Goal: Task Accomplishment & Management: Use online tool/utility

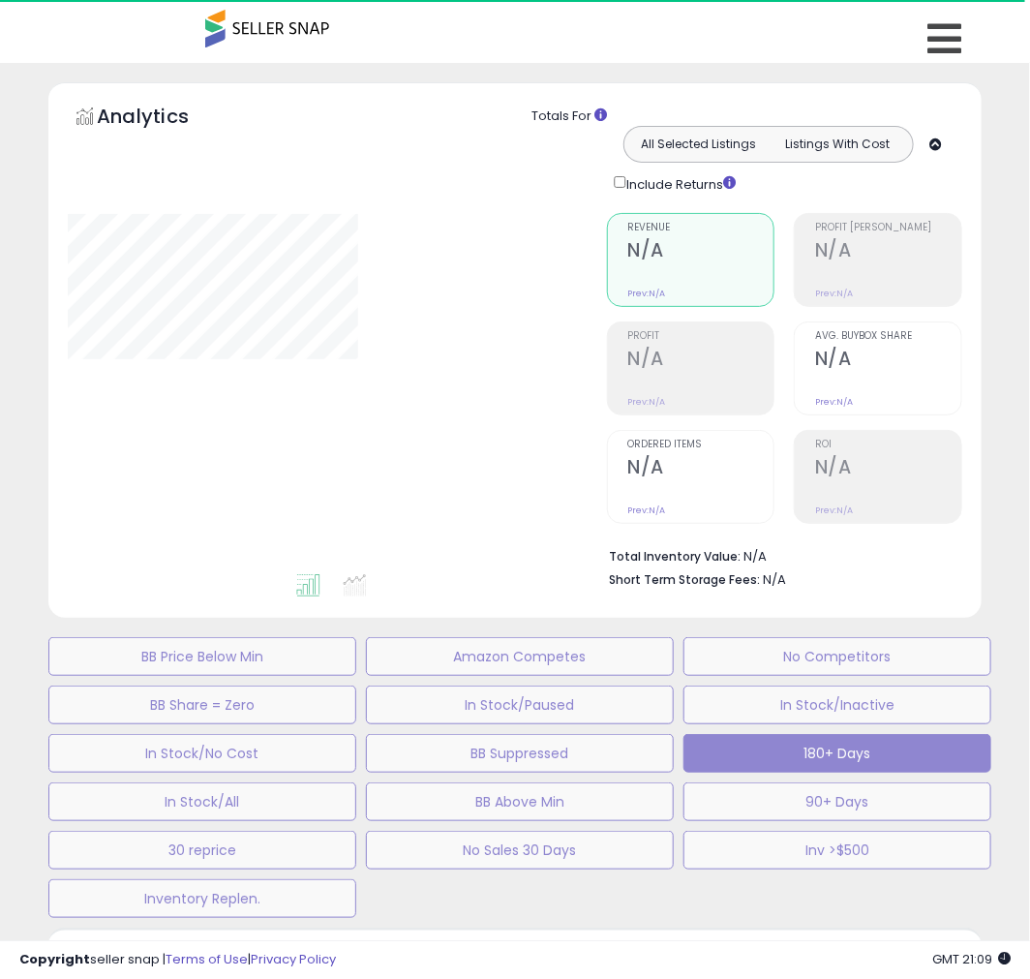
type input "**********"
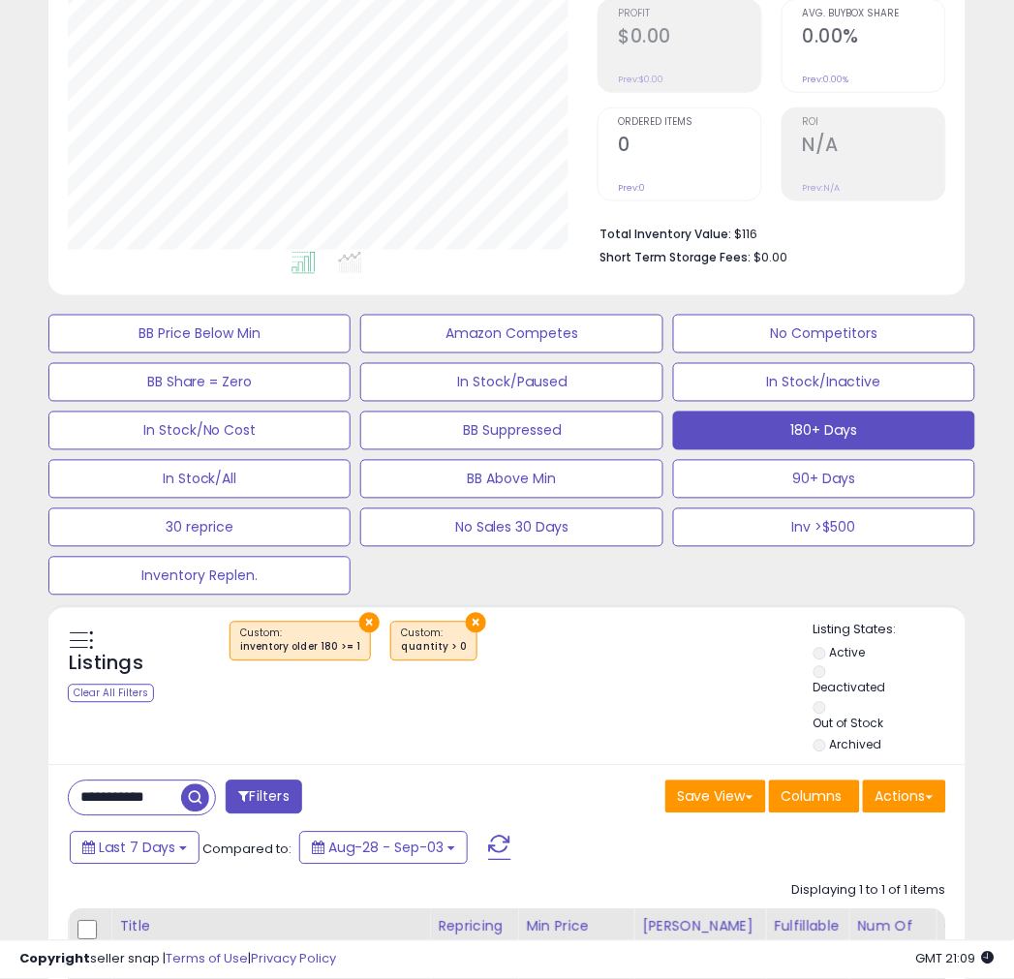
scroll to position [643, 0]
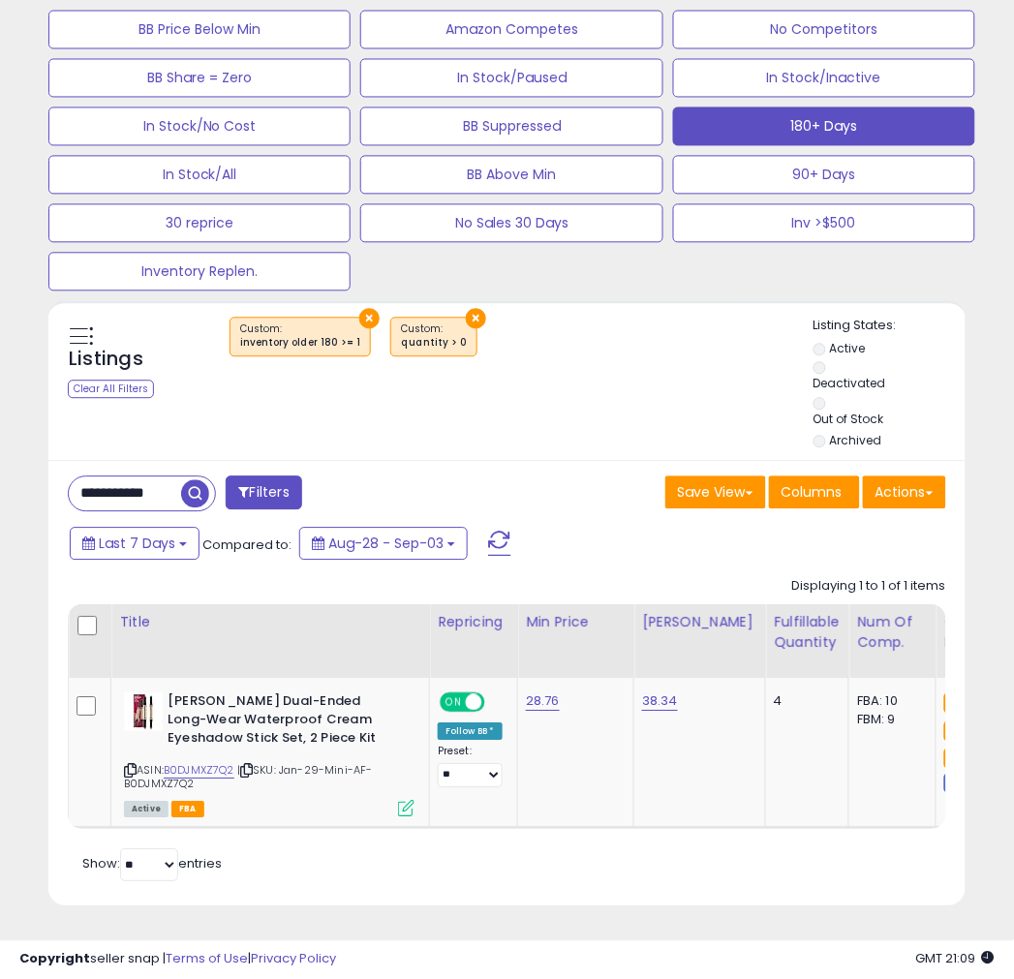
click at [138, 480] on input "**********" at bounding box center [125, 494] width 112 height 34
drag, startPoint x: 188, startPoint y: 475, endPoint x: 6, endPoint y: 502, distance: 184.1
click at [6, 502] on div "**********" at bounding box center [507, 207] width 1014 height 1543
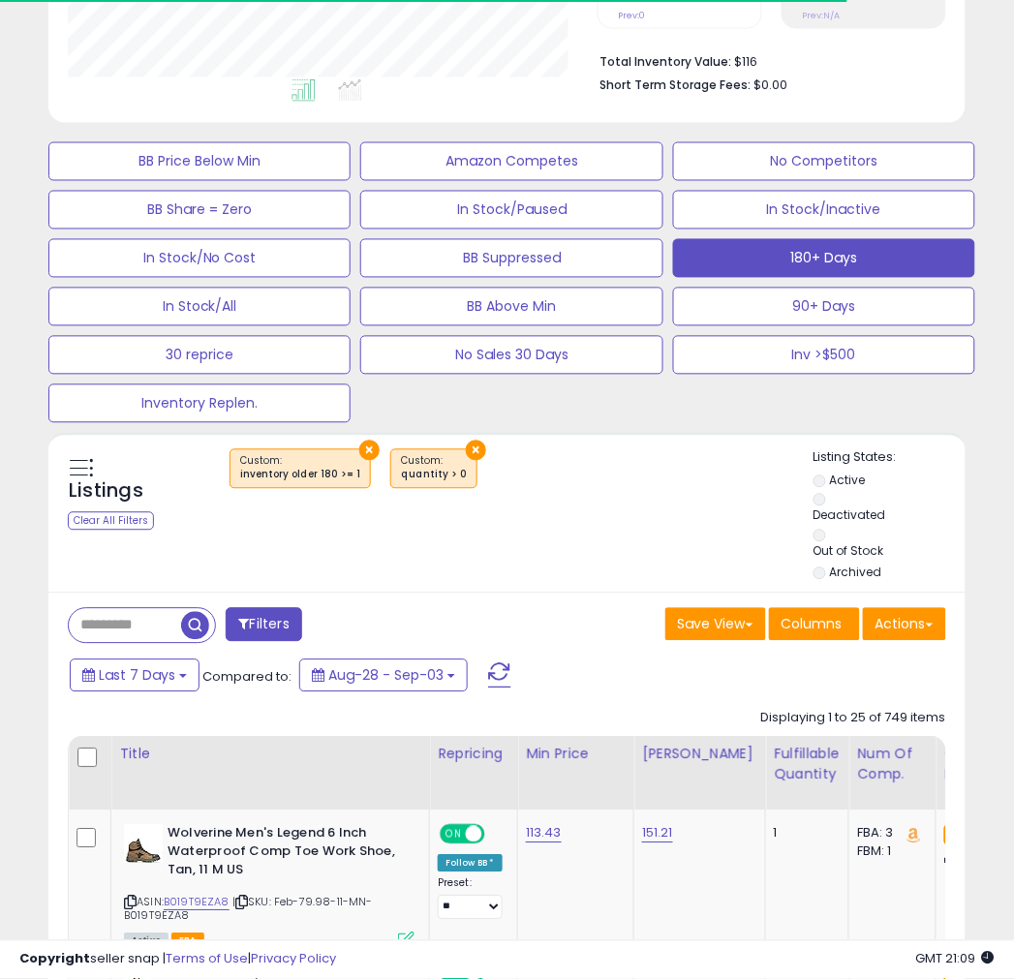
scroll to position [967973, 967841]
click at [905, 628] on button "Actions" at bounding box center [904, 624] width 83 height 33
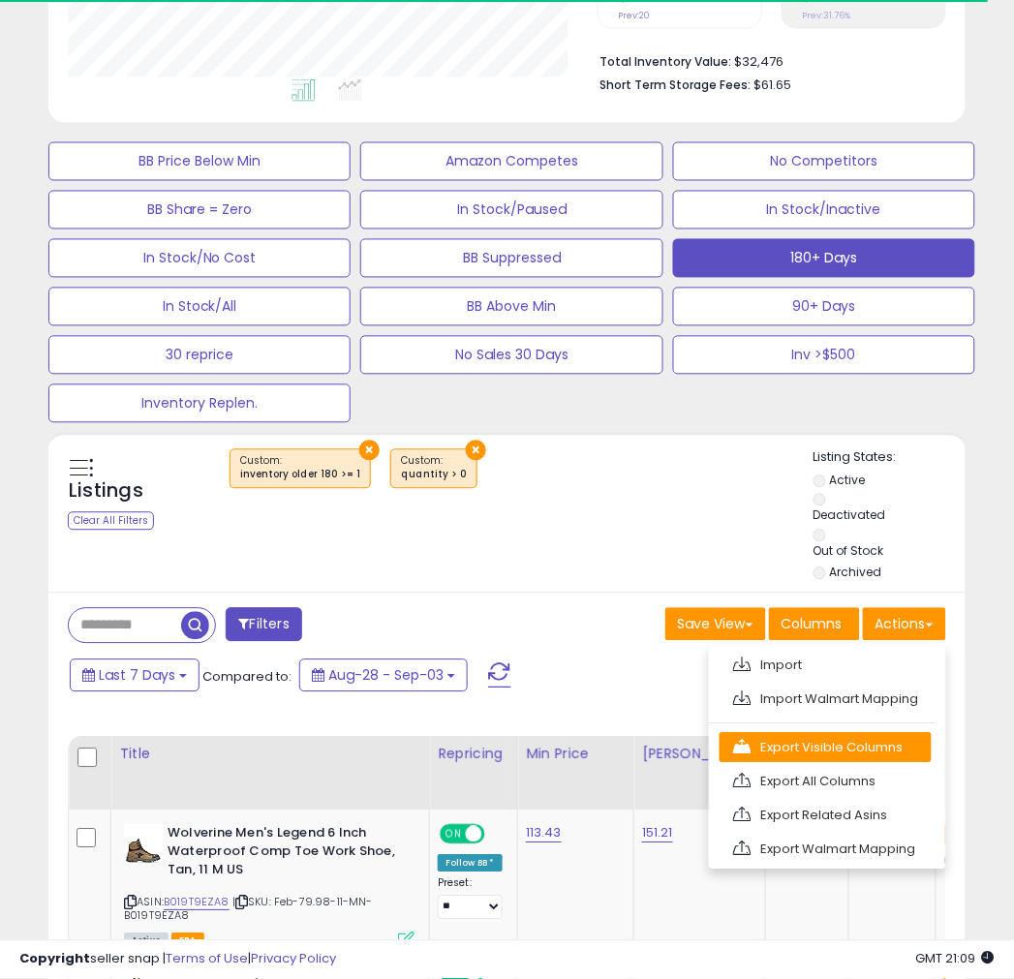
click at [788, 748] on link "Export Visible Columns" at bounding box center [825, 748] width 212 height 30
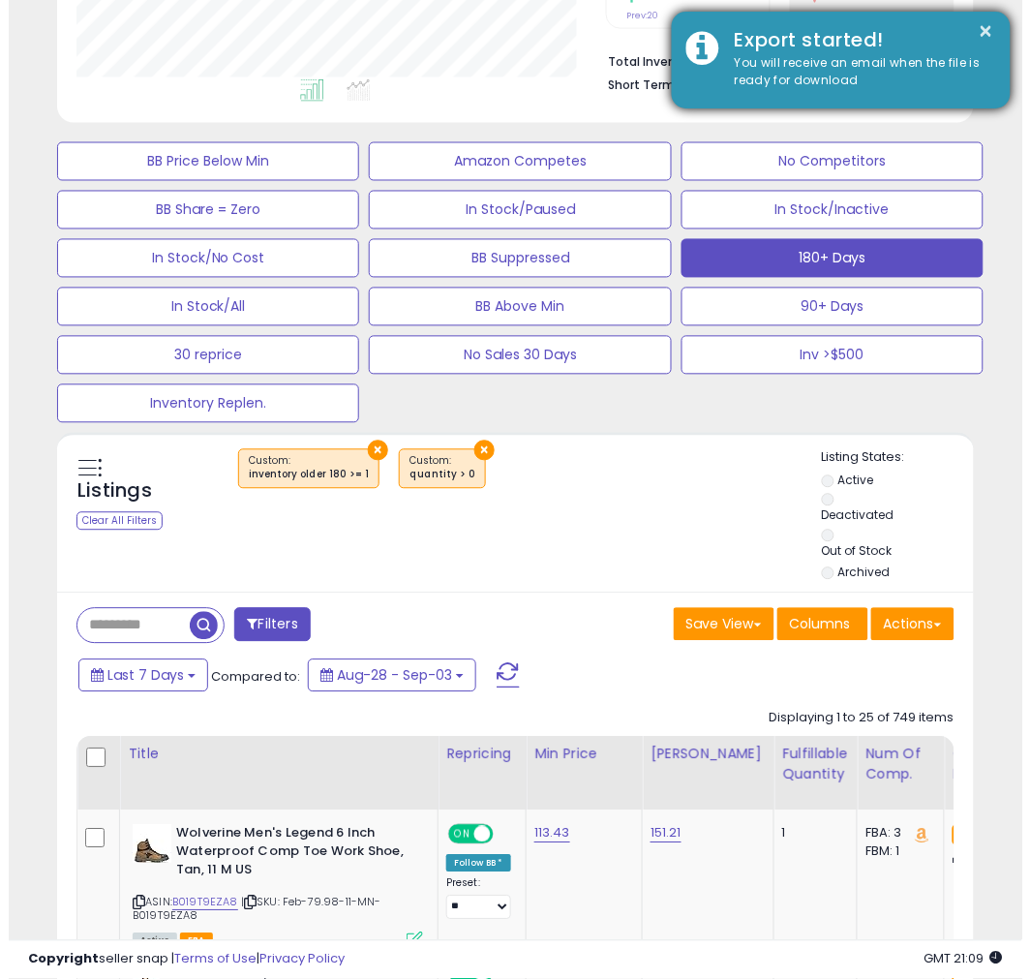
scroll to position [397, 530]
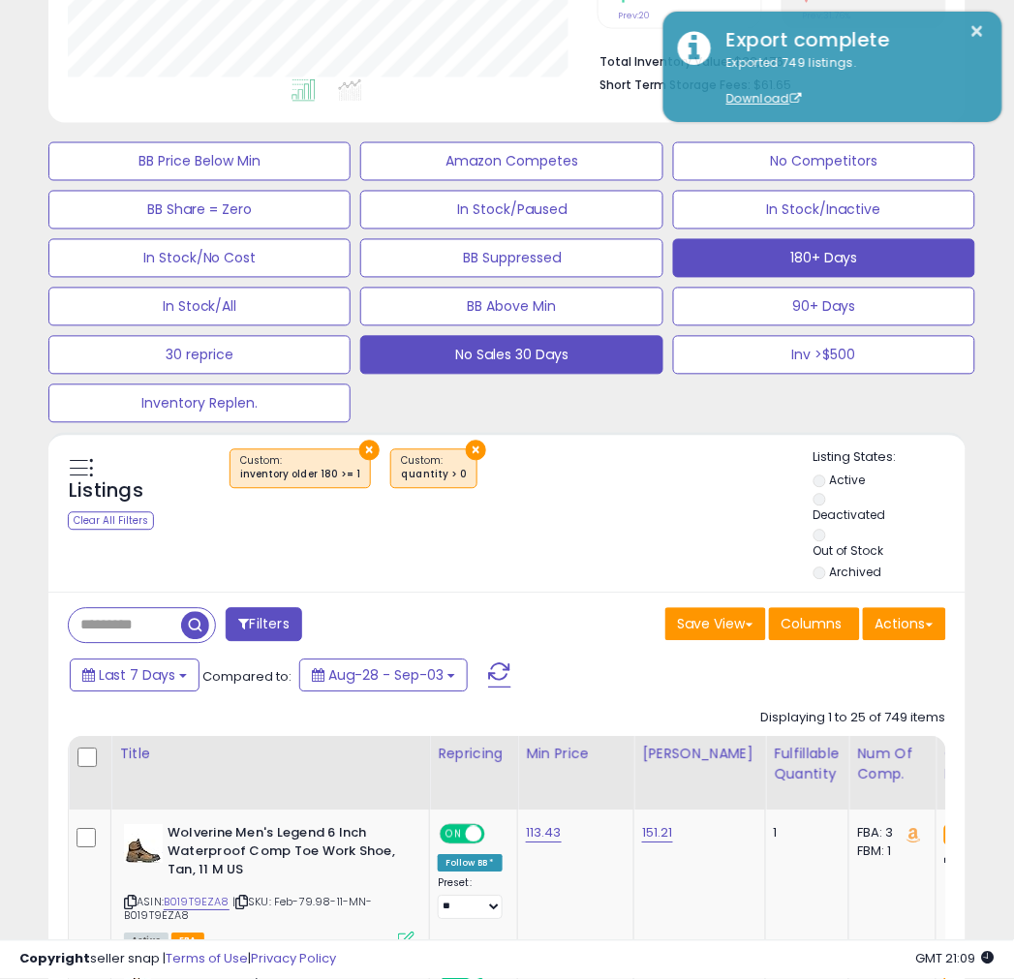
click at [472, 353] on button "No Sales 30 Days" at bounding box center [511, 355] width 302 height 39
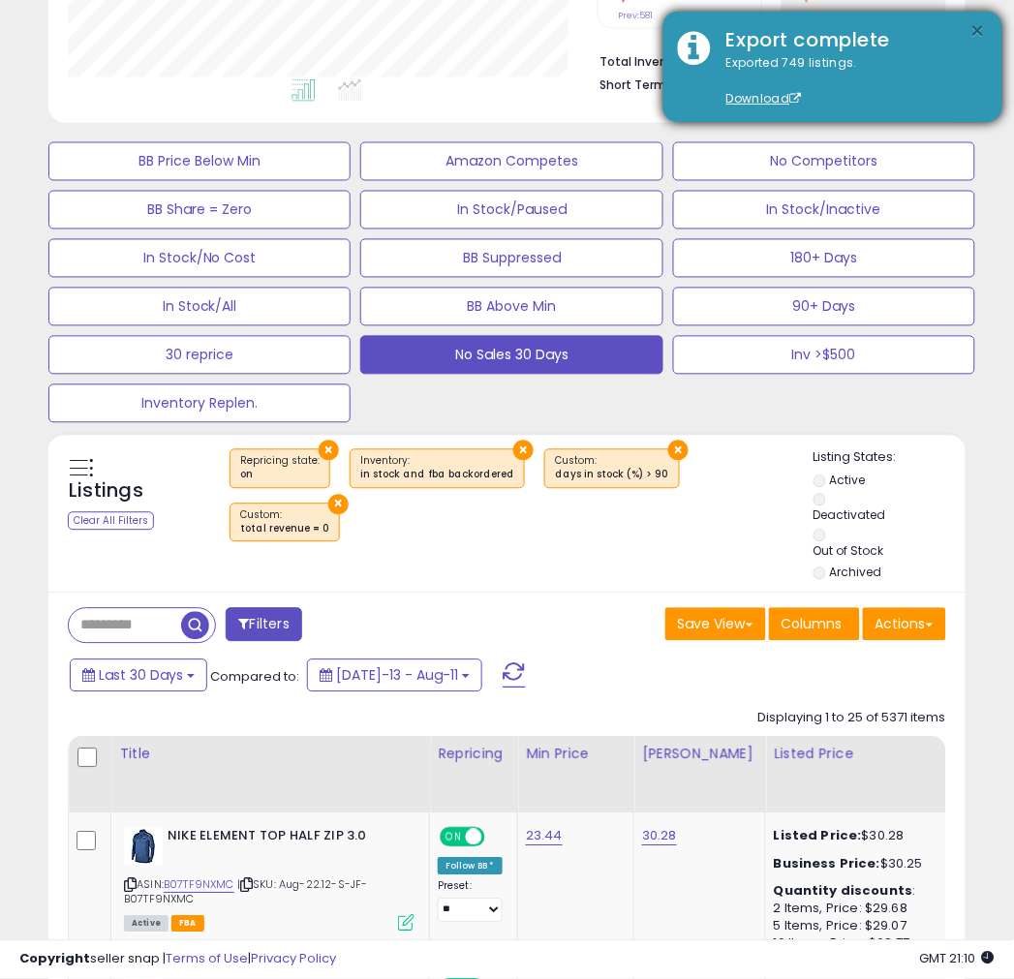
click at [978, 29] on button "×" at bounding box center [977, 31] width 15 height 24
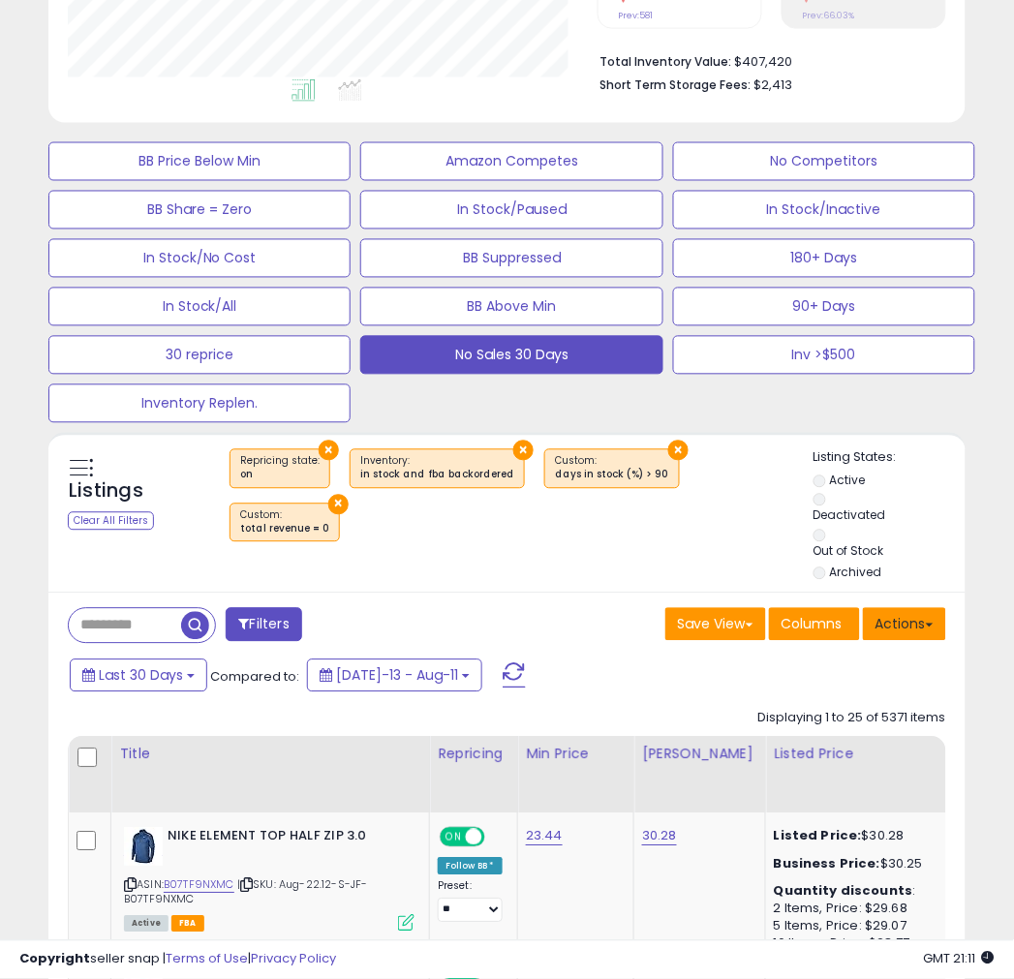
click at [888, 625] on button "Actions" at bounding box center [904, 624] width 83 height 33
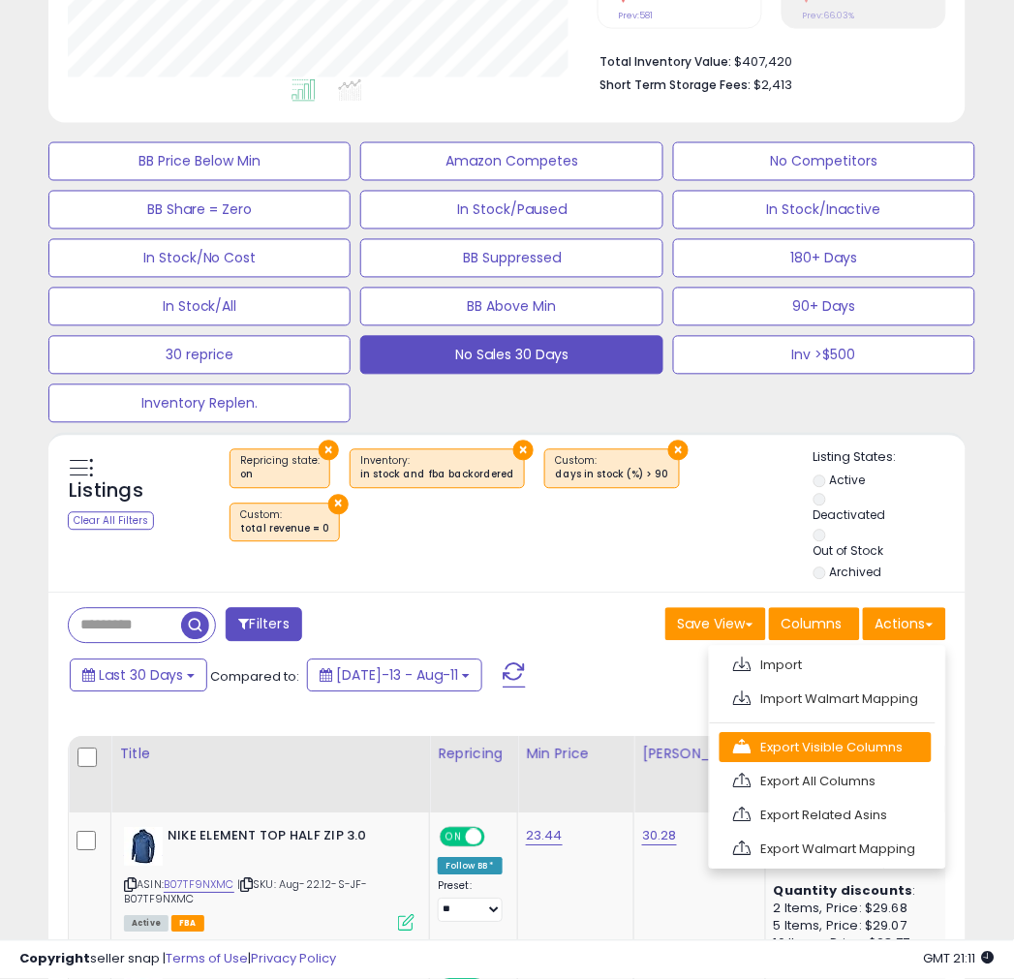
click at [801, 743] on link "Export Visible Columns" at bounding box center [825, 748] width 212 height 30
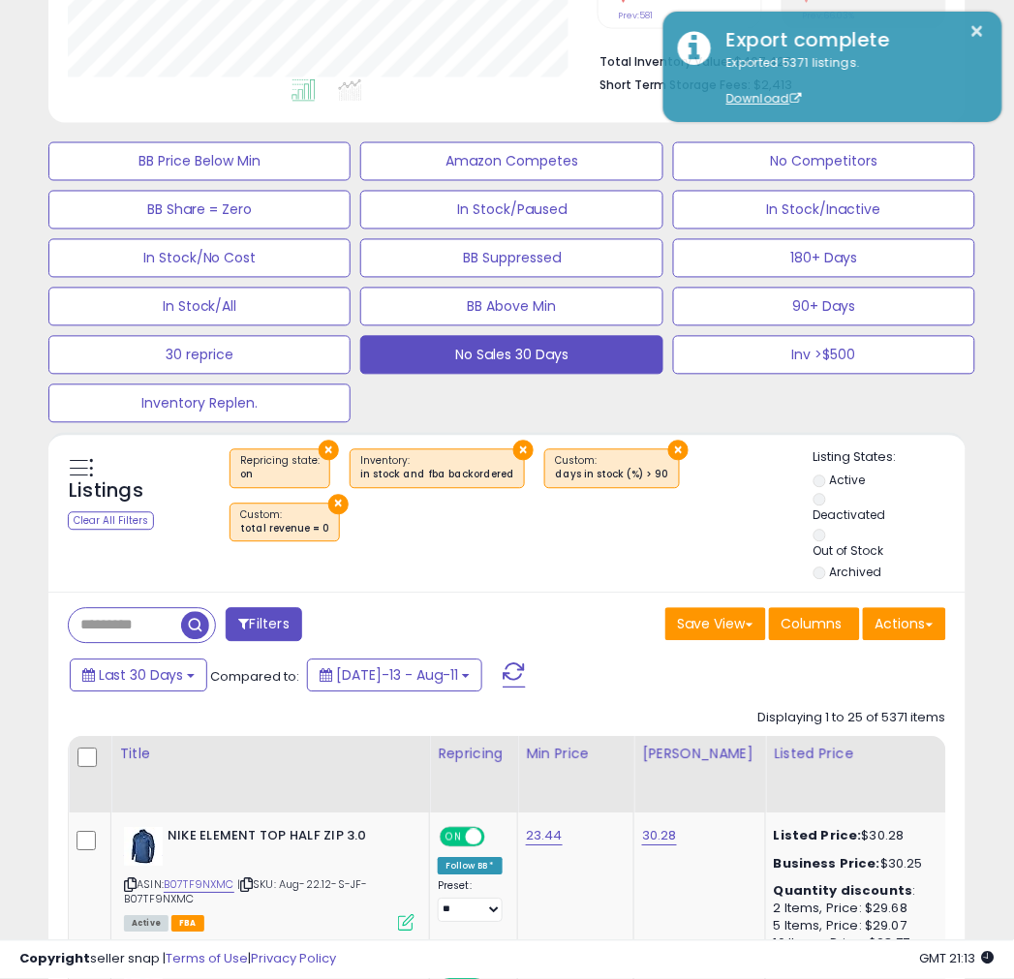
click at [438, 577] on div "Listings Clear All Filters × Repricing state : on" at bounding box center [506, 517] width 917 height 137
click at [136, 631] on input "text" at bounding box center [125, 626] width 112 height 34
type input "********"
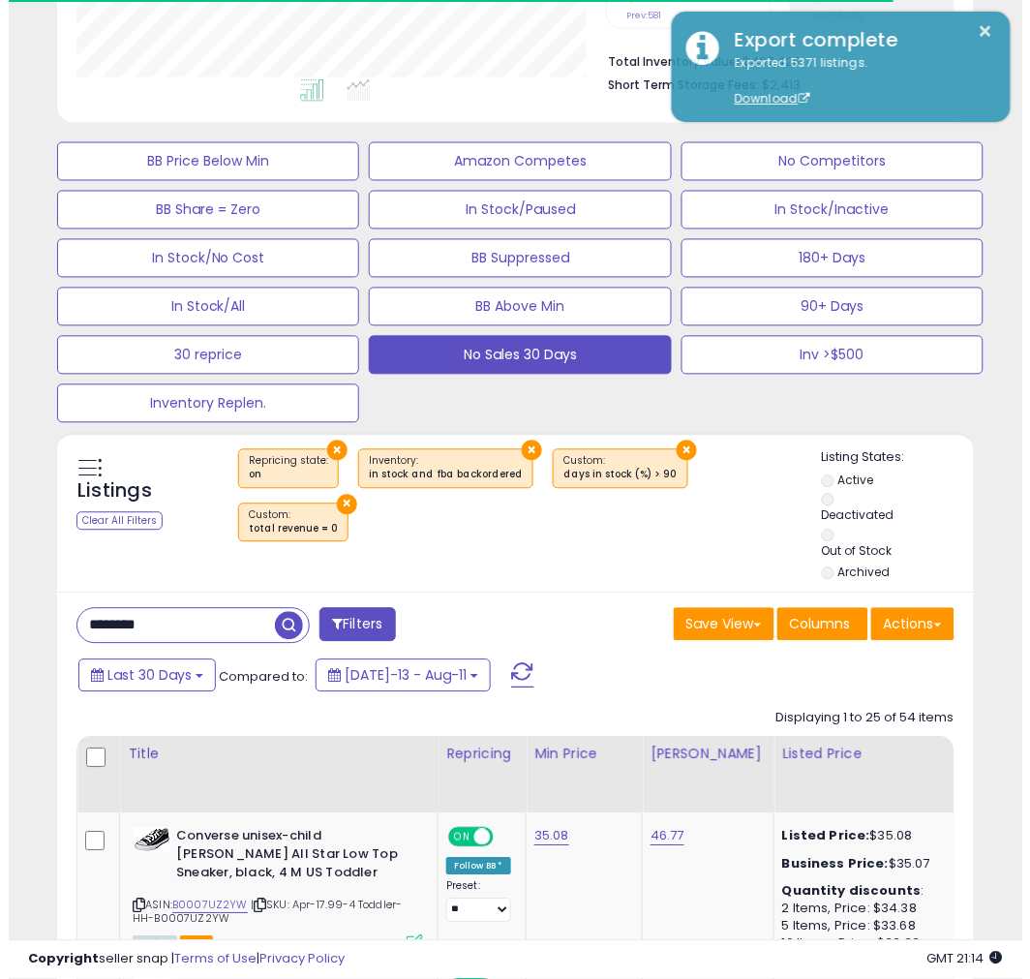
scroll to position [967973, 967841]
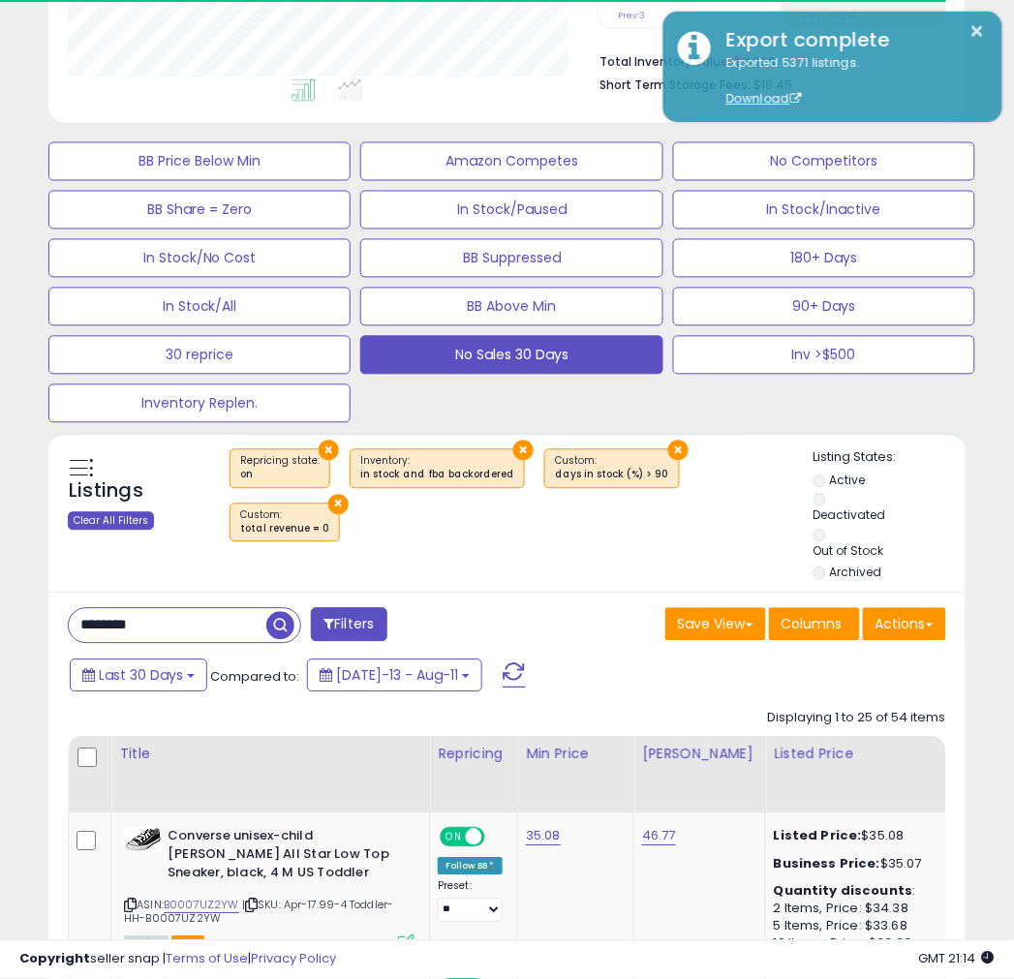
click at [129, 521] on div "Clear All Filters" at bounding box center [111, 521] width 86 height 18
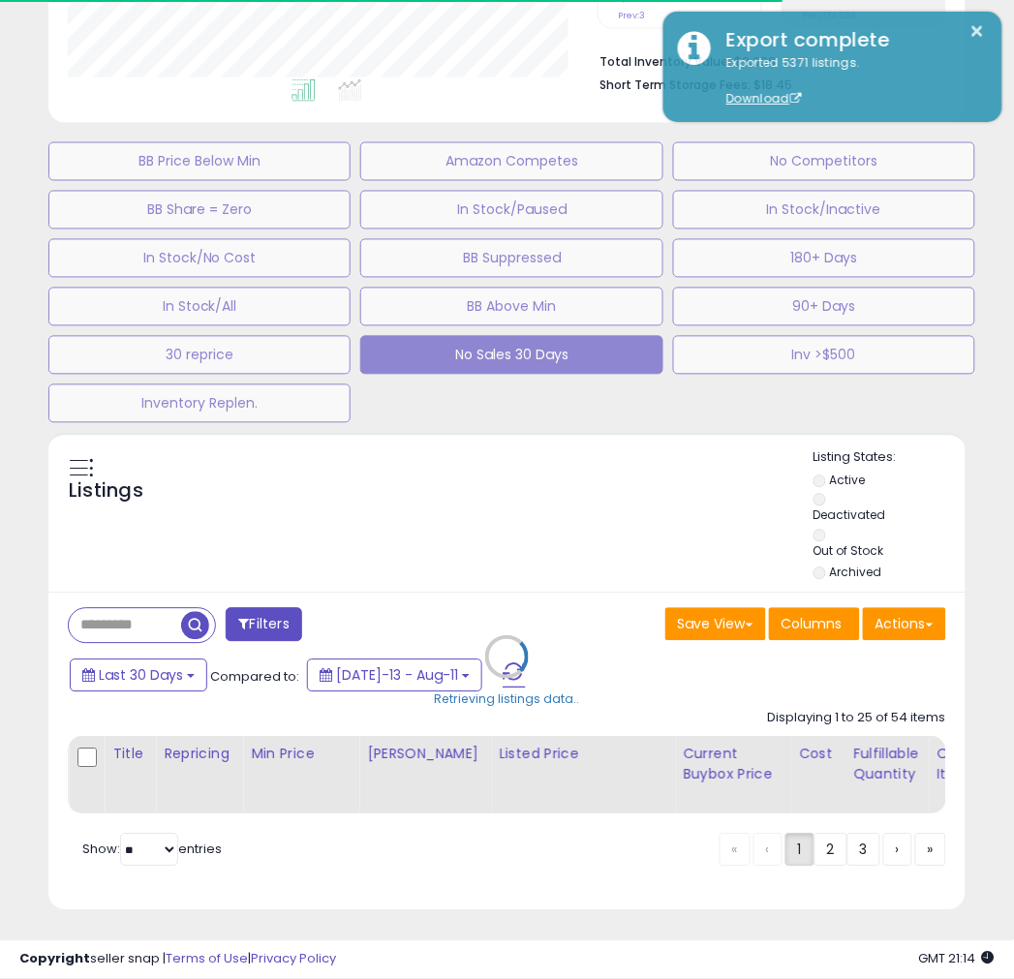
scroll to position [397, 530]
click at [906, 626] on div "Retrieving listings data.." at bounding box center [507, 671] width 946 height 477
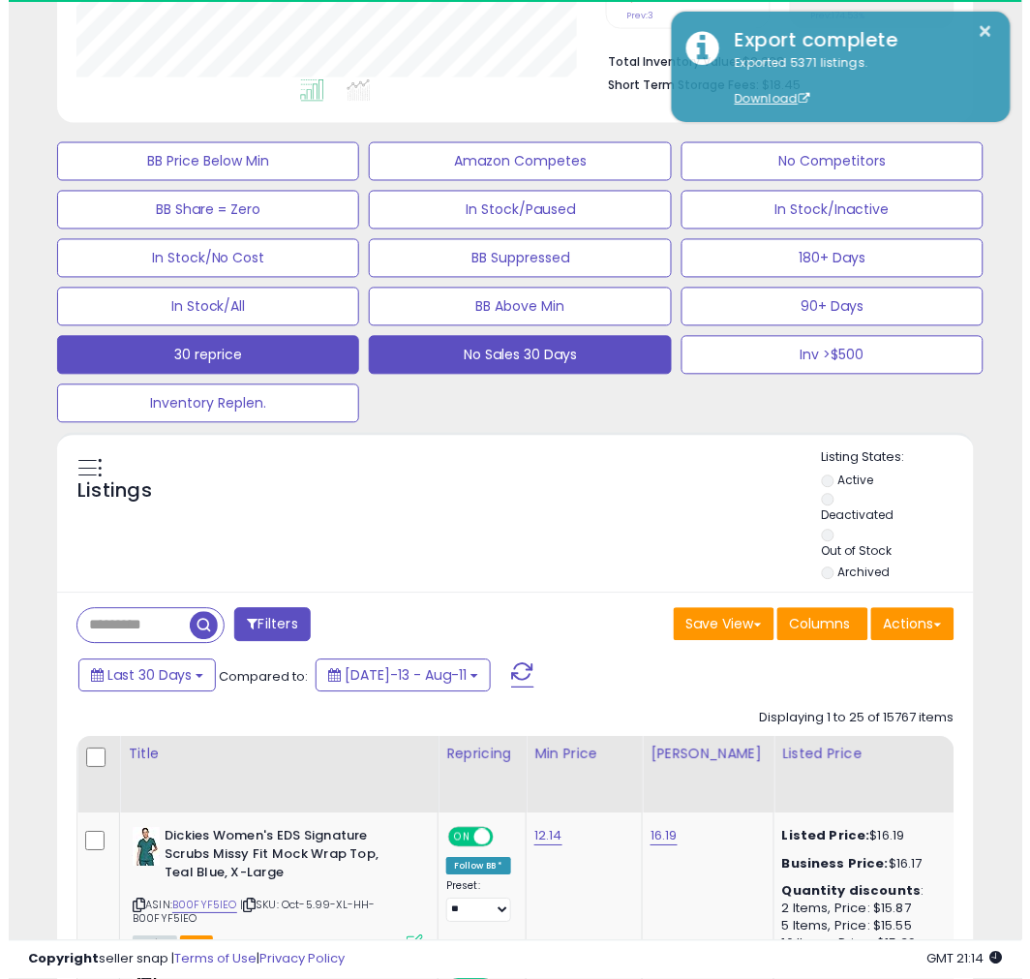
scroll to position [967973, 967841]
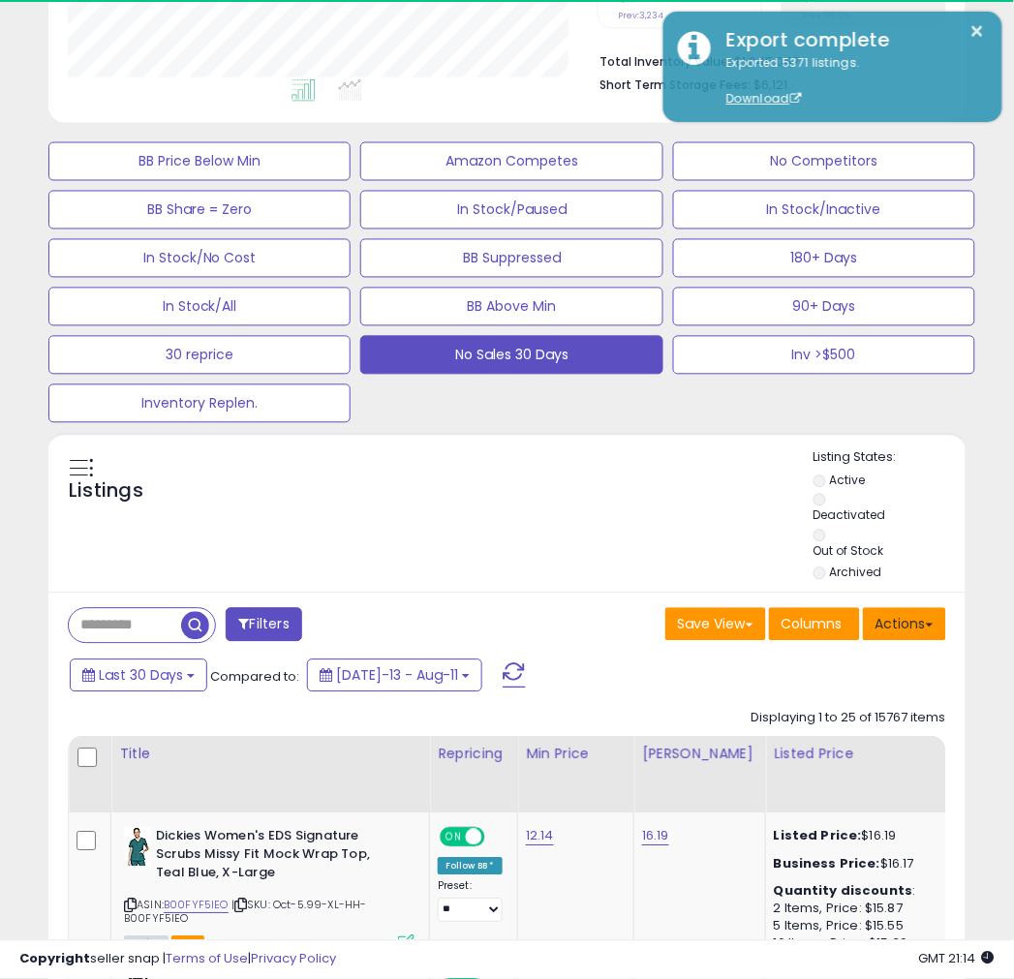
click at [915, 623] on button "Actions" at bounding box center [904, 624] width 83 height 33
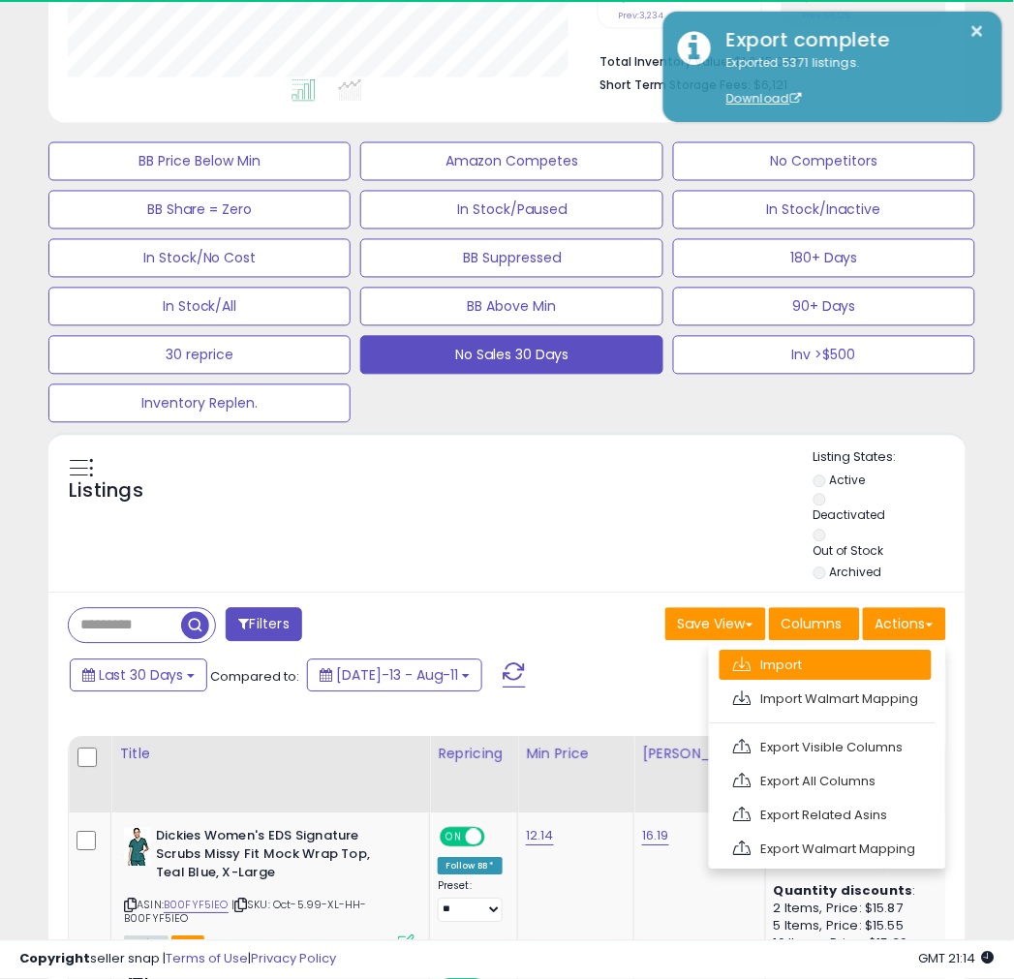
click at [802, 668] on link "Import" at bounding box center [825, 666] width 212 height 30
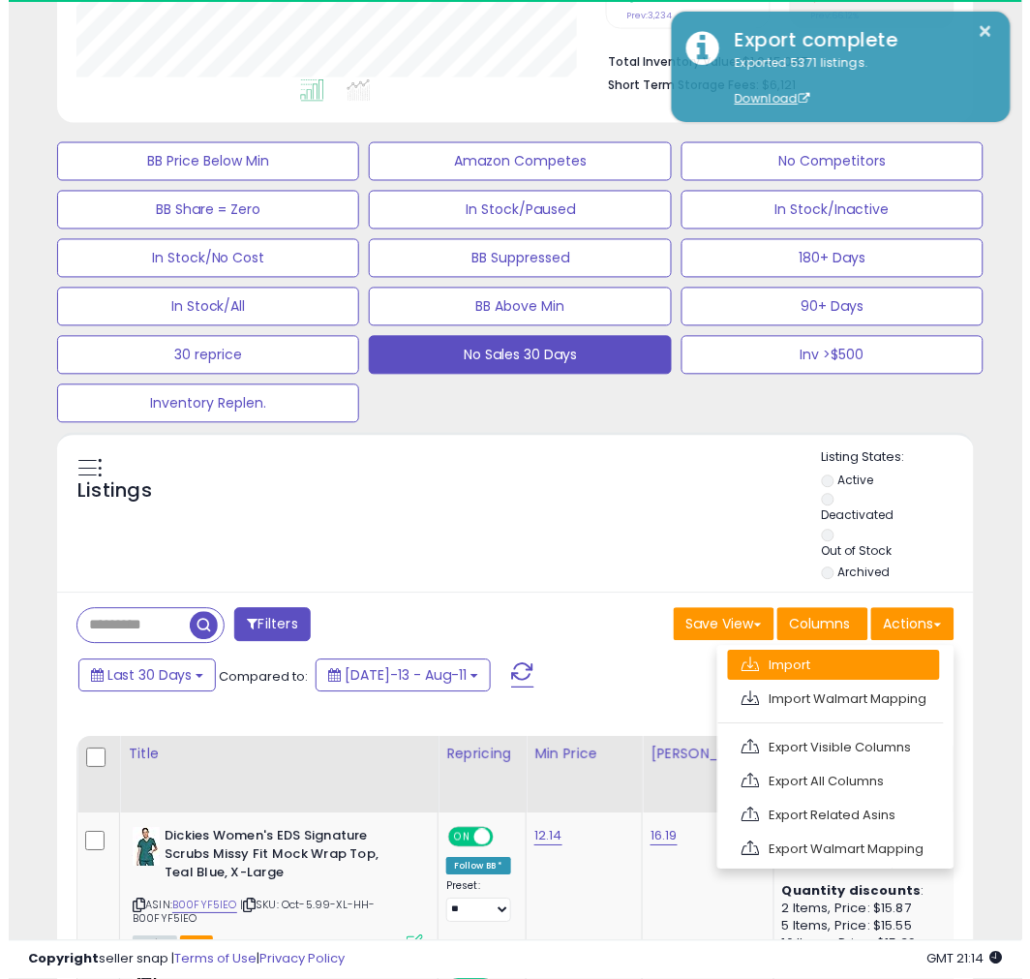
scroll to position [397, 538]
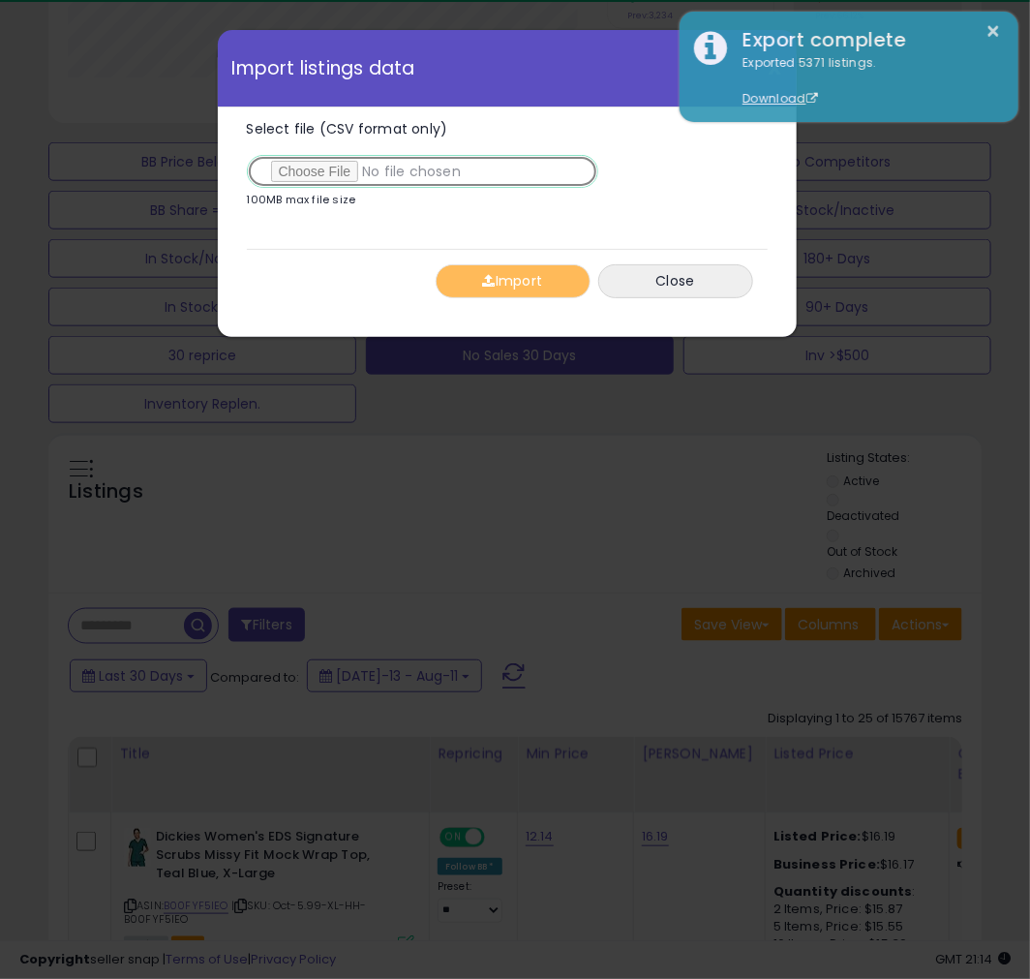
click at [335, 180] on input "Select file (CSV format only)" at bounding box center [423, 171] width 352 height 33
type input "**********"
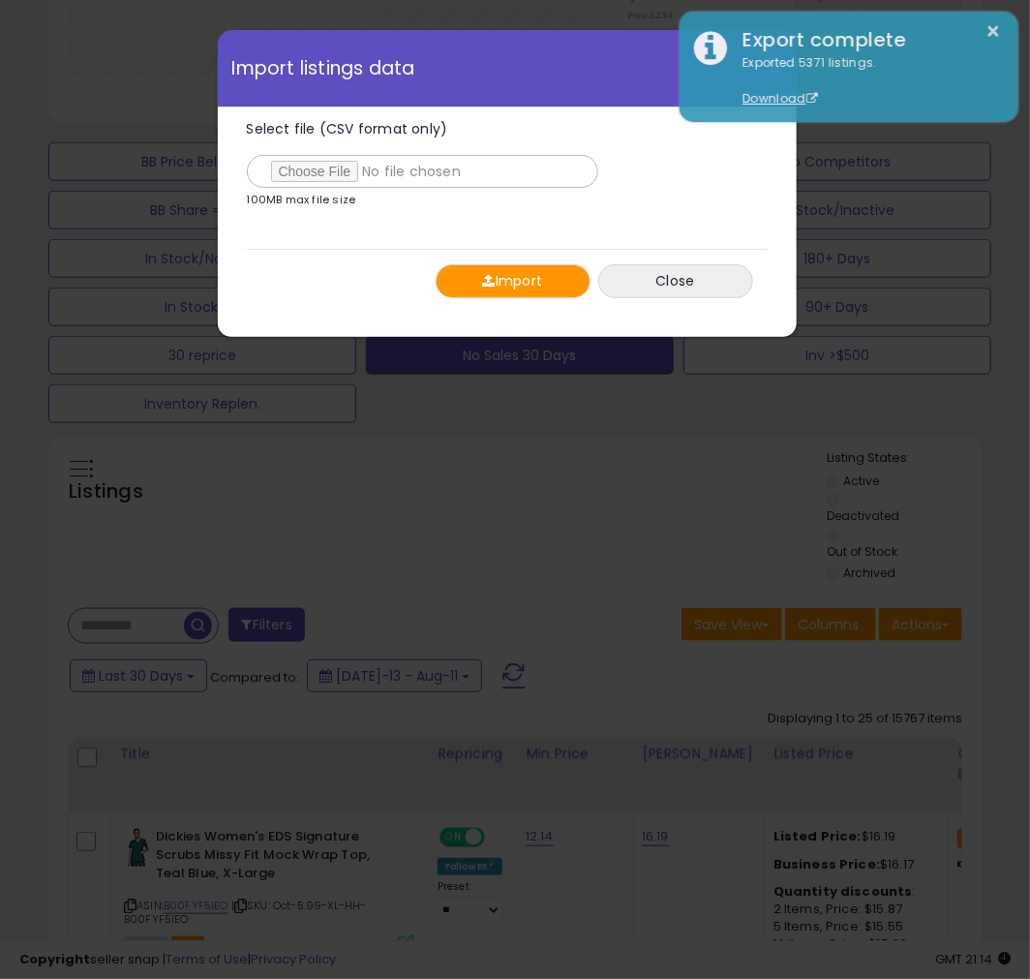
click at [519, 289] on button "Import" at bounding box center [513, 281] width 155 height 34
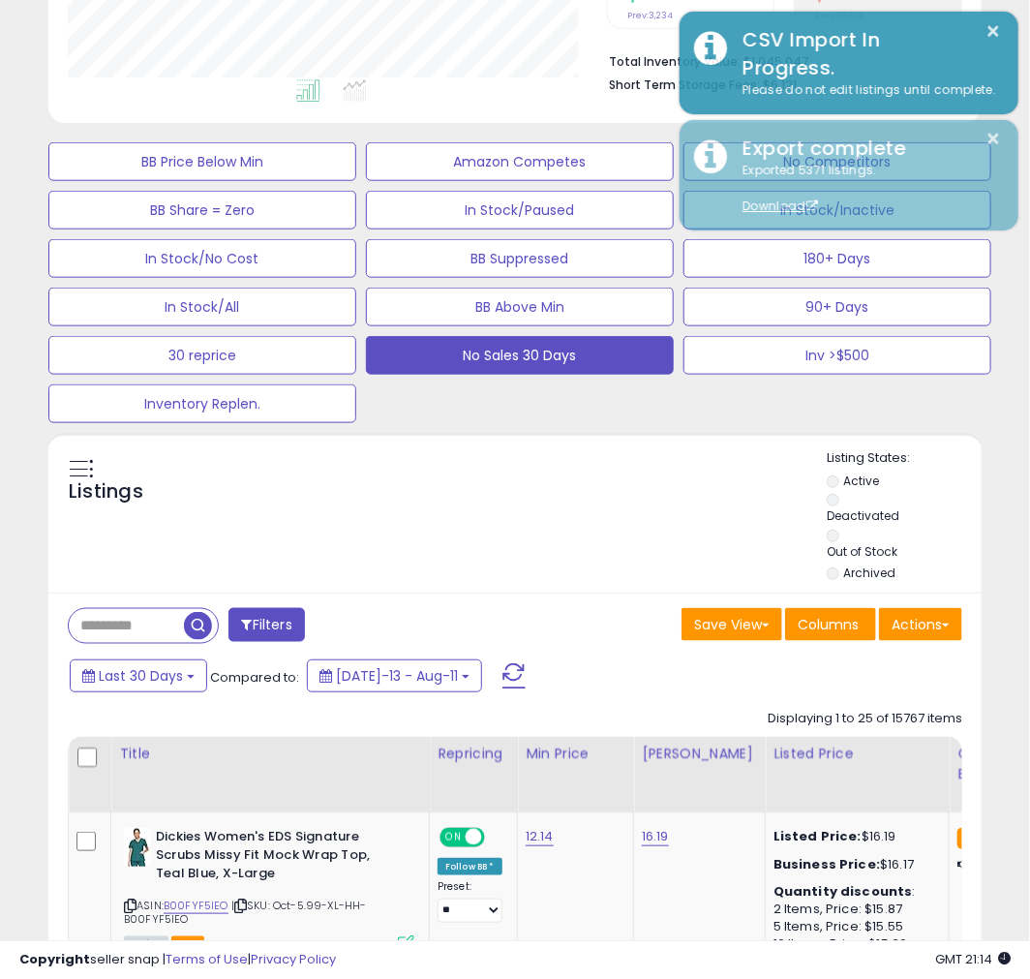
scroll to position [967973, 967841]
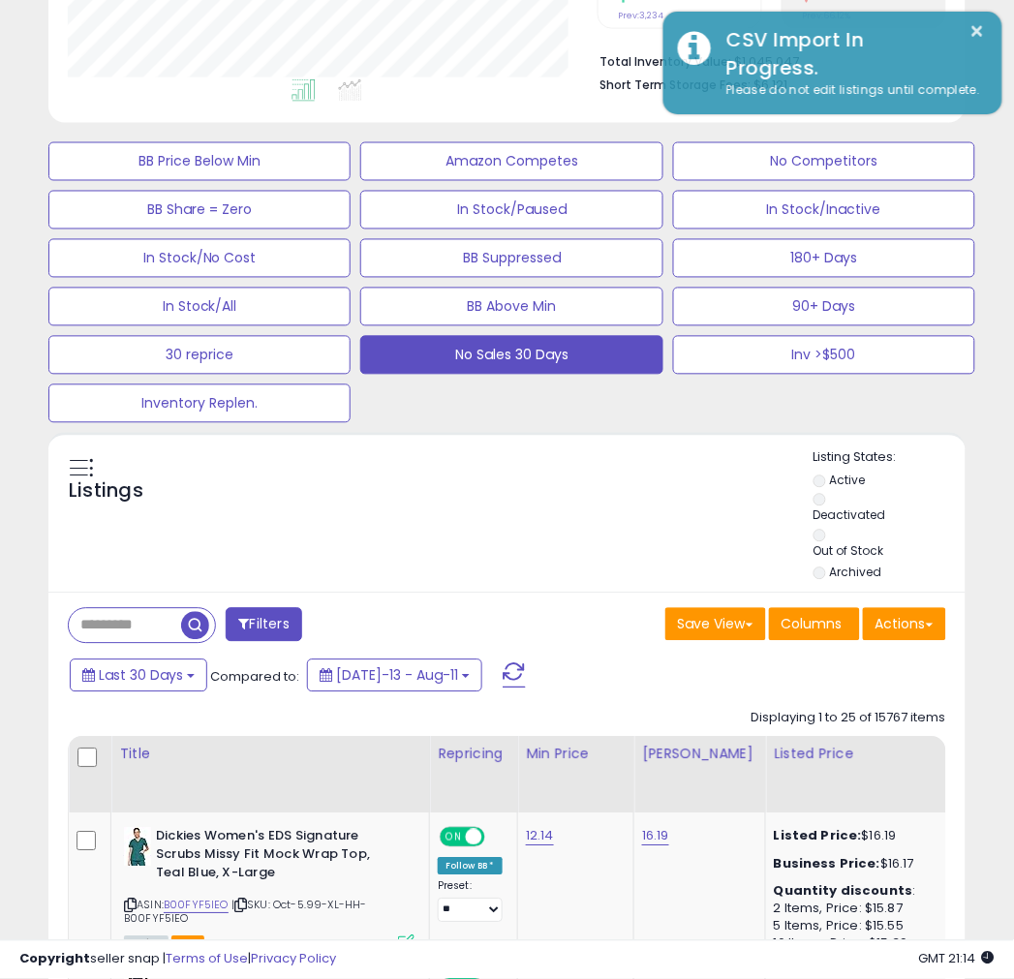
click at [122, 623] on input "text" at bounding box center [125, 626] width 112 height 34
type input "********"
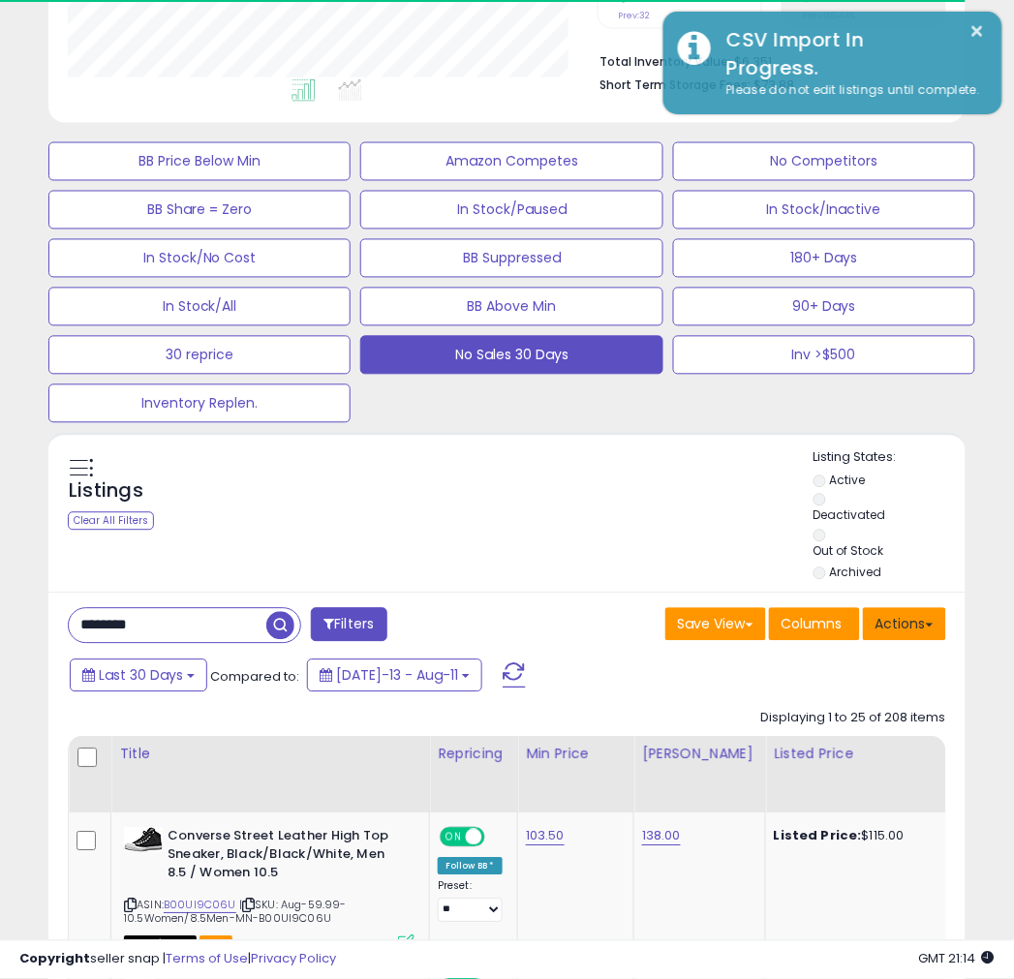
click at [912, 626] on button "Actions" at bounding box center [904, 624] width 83 height 33
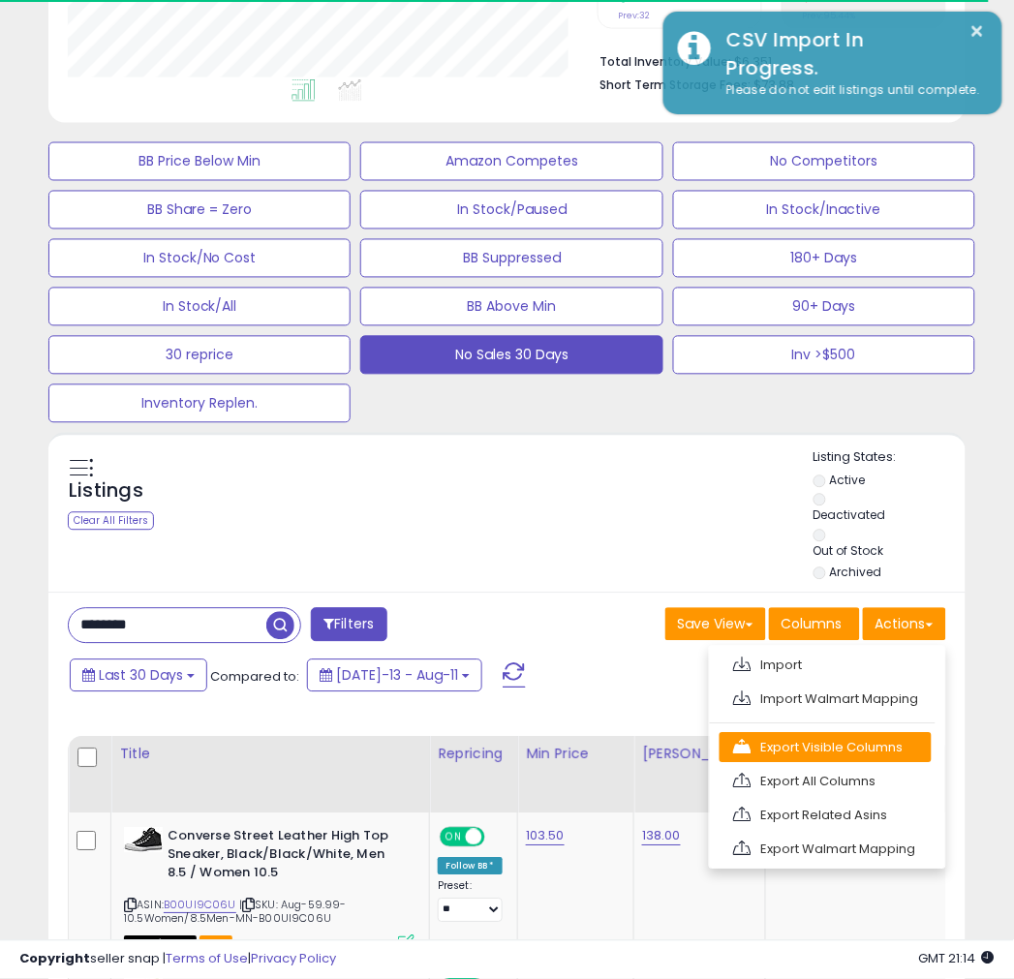
click at [808, 750] on link "Export Visible Columns" at bounding box center [825, 748] width 212 height 30
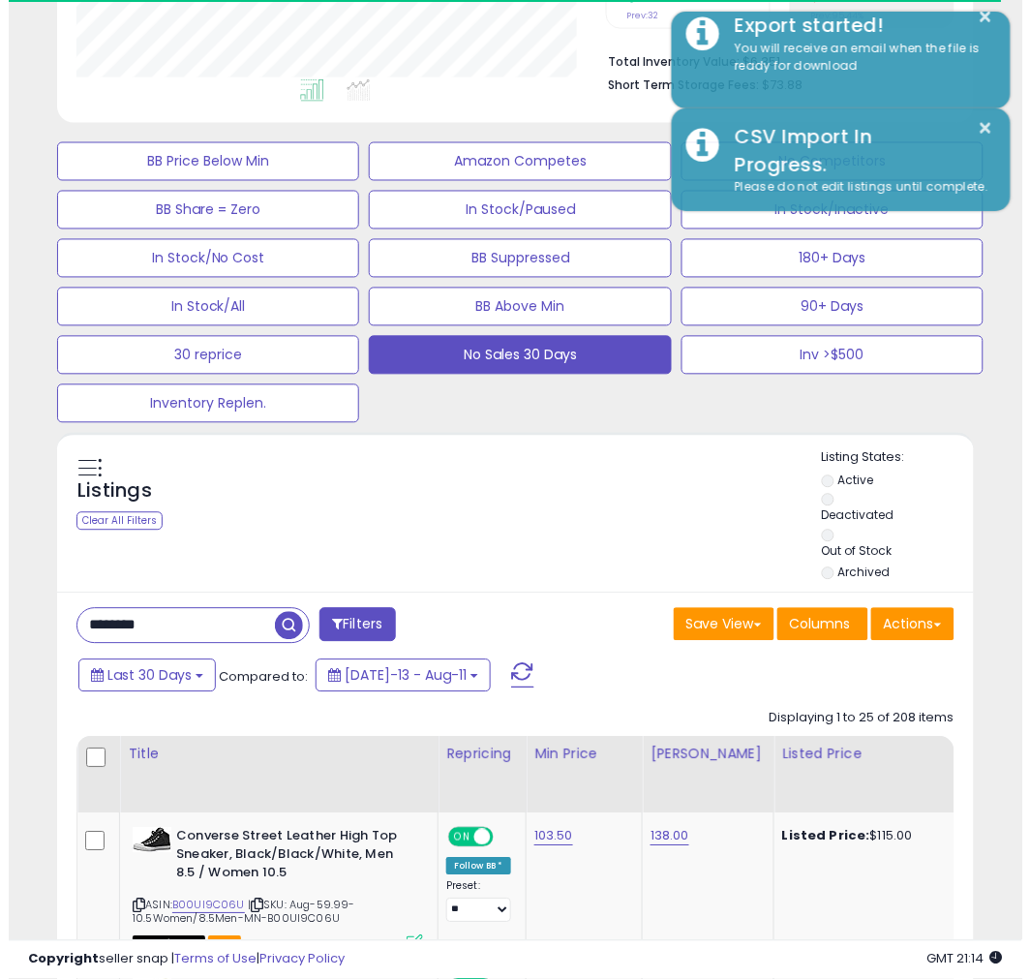
scroll to position [397, 530]
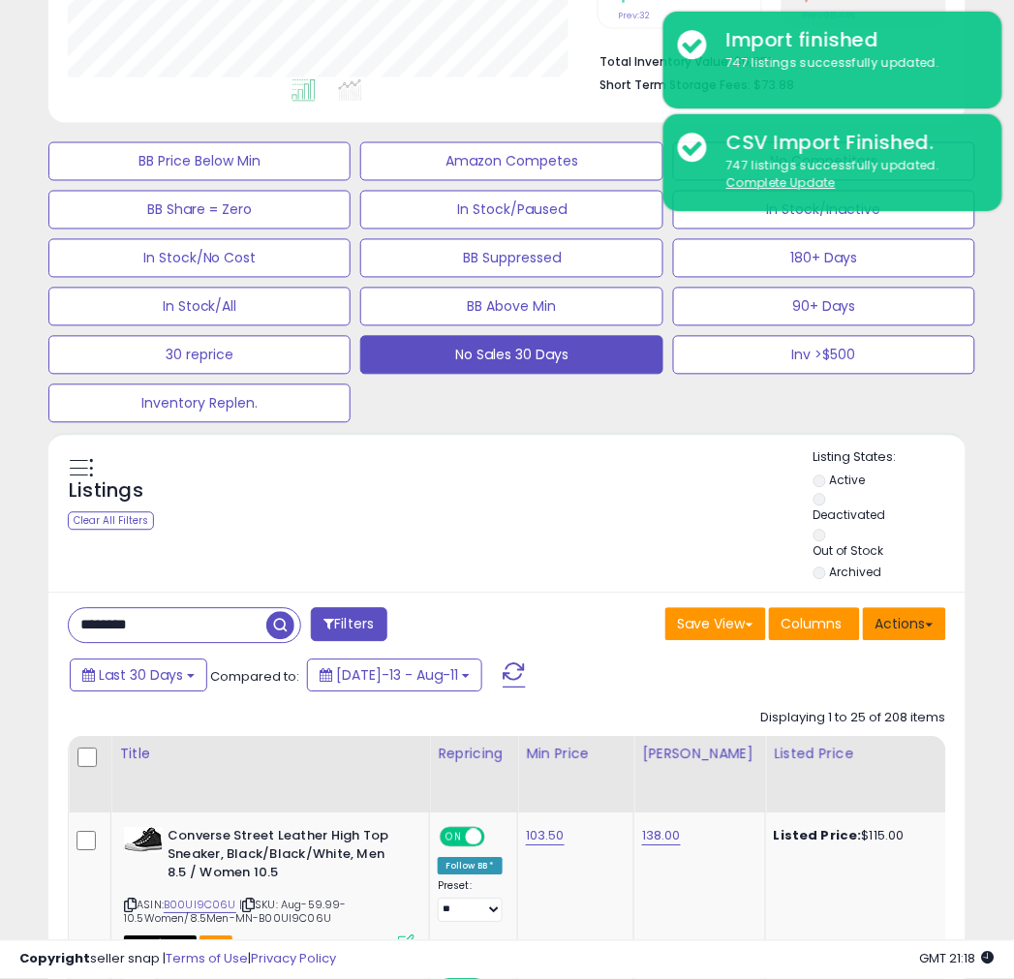
click at [910, 623] on button "Actions" at bounding box center [904, 624] width 83 height 33
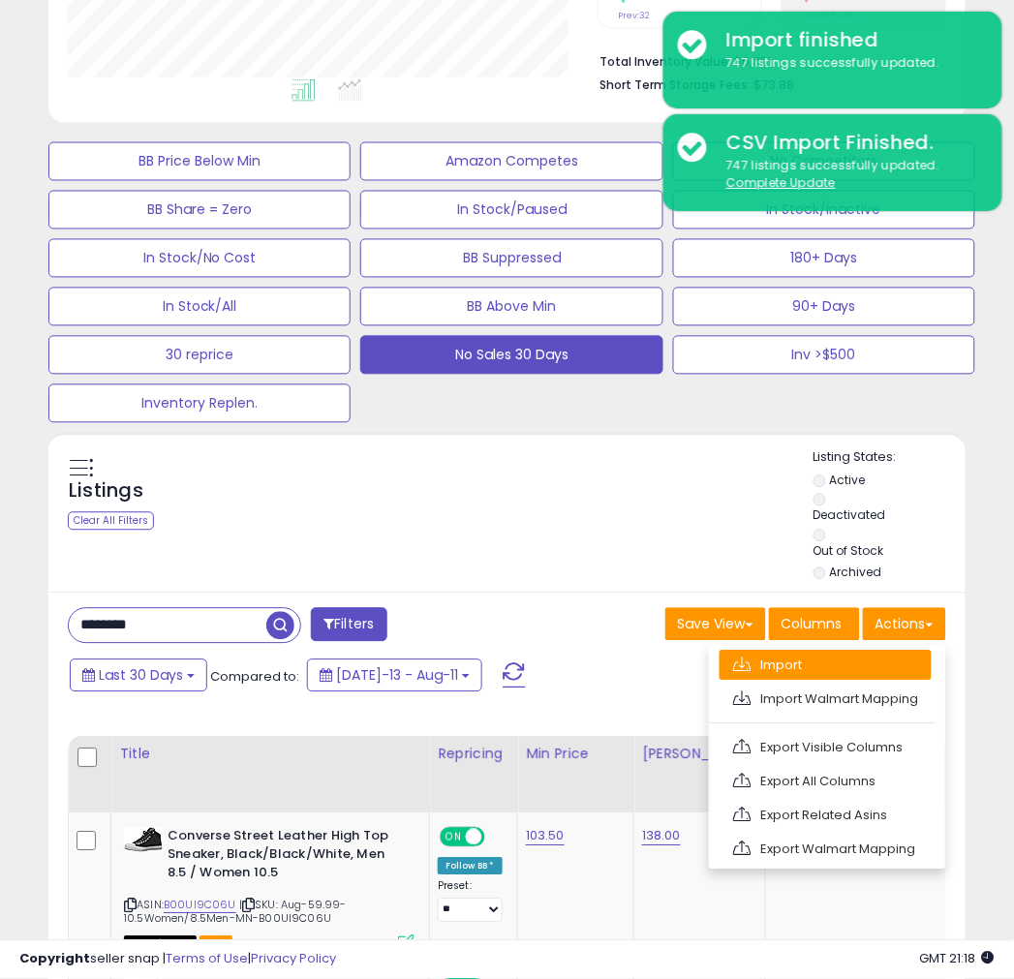
click at [838, 665] on link "Import" at bounding box center [825, 666] width 212 height 30
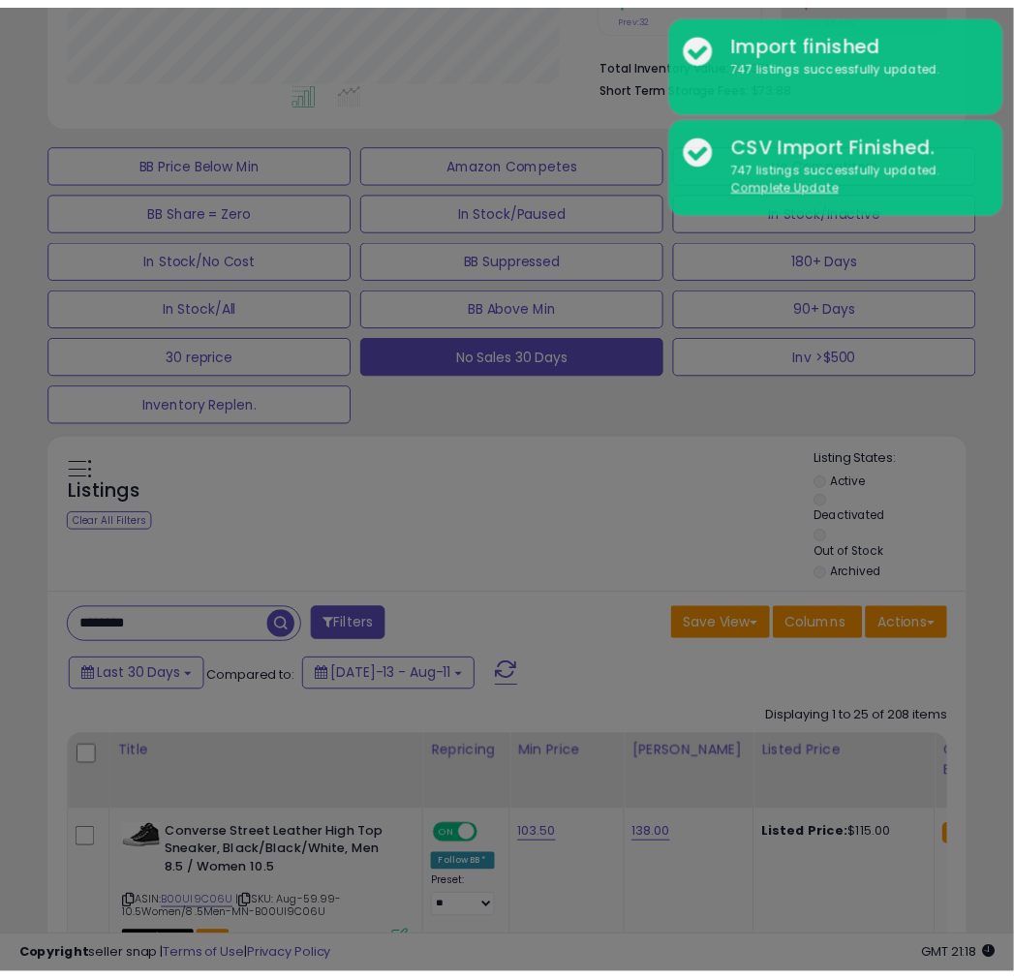
scroll to position [397, 538]
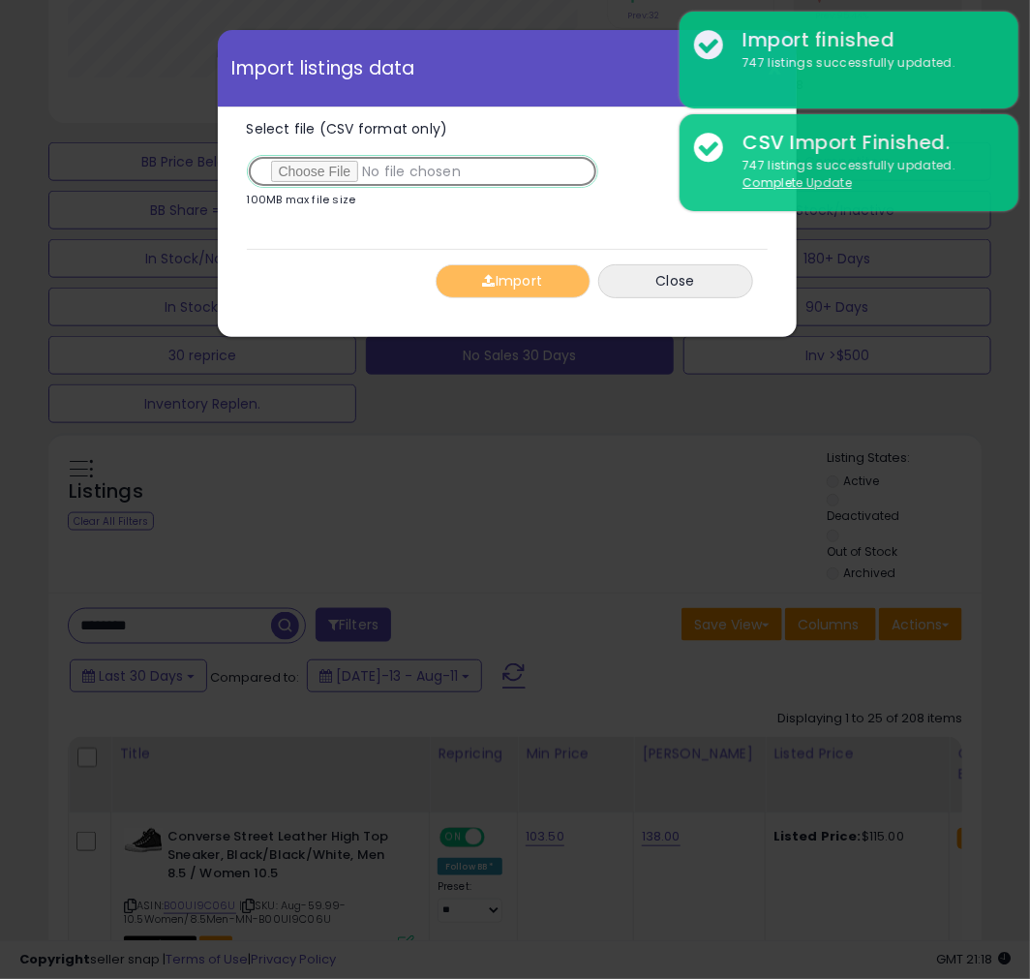
click at [296, 171] on input "Select file (CSV format only)" at bounding box center [423, 171] width 352 height 33
click at [505, 284] on button "Import" at bounding box center [513, 281] width 155 height 34
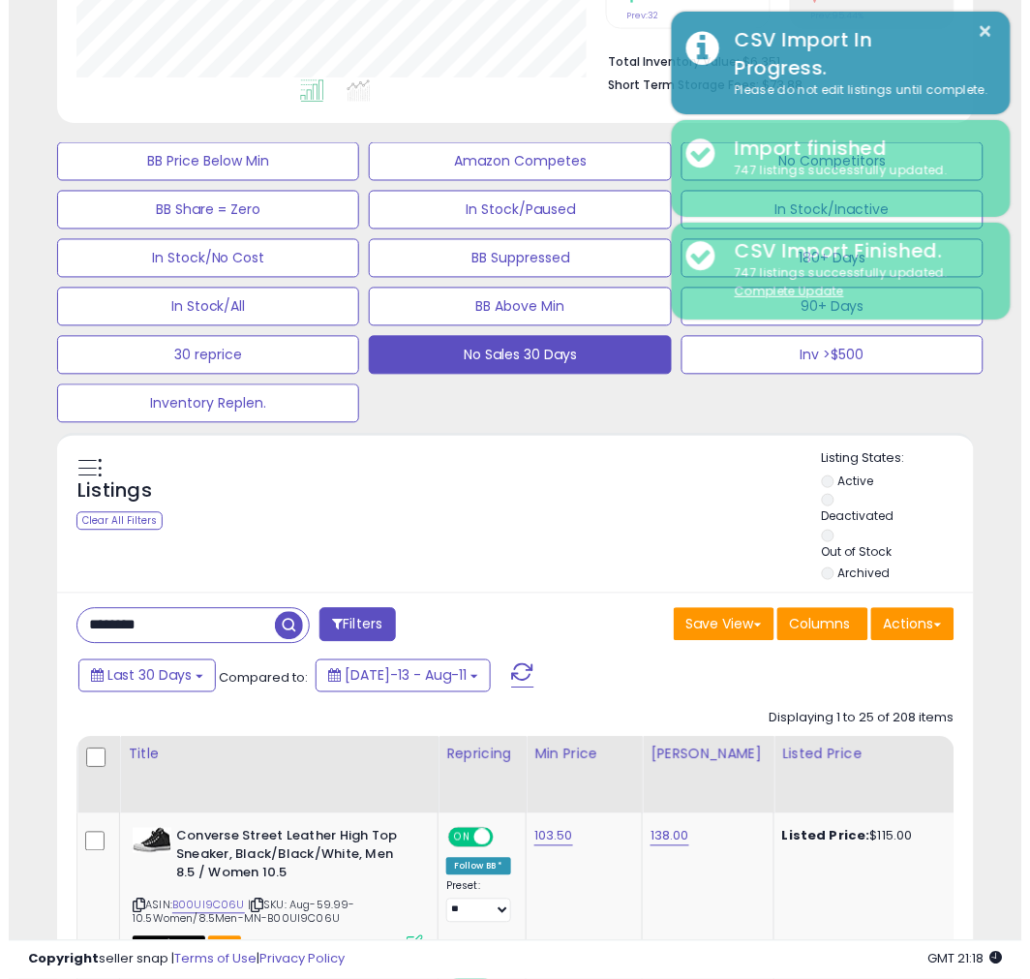
scroll to position [967973, 967841]
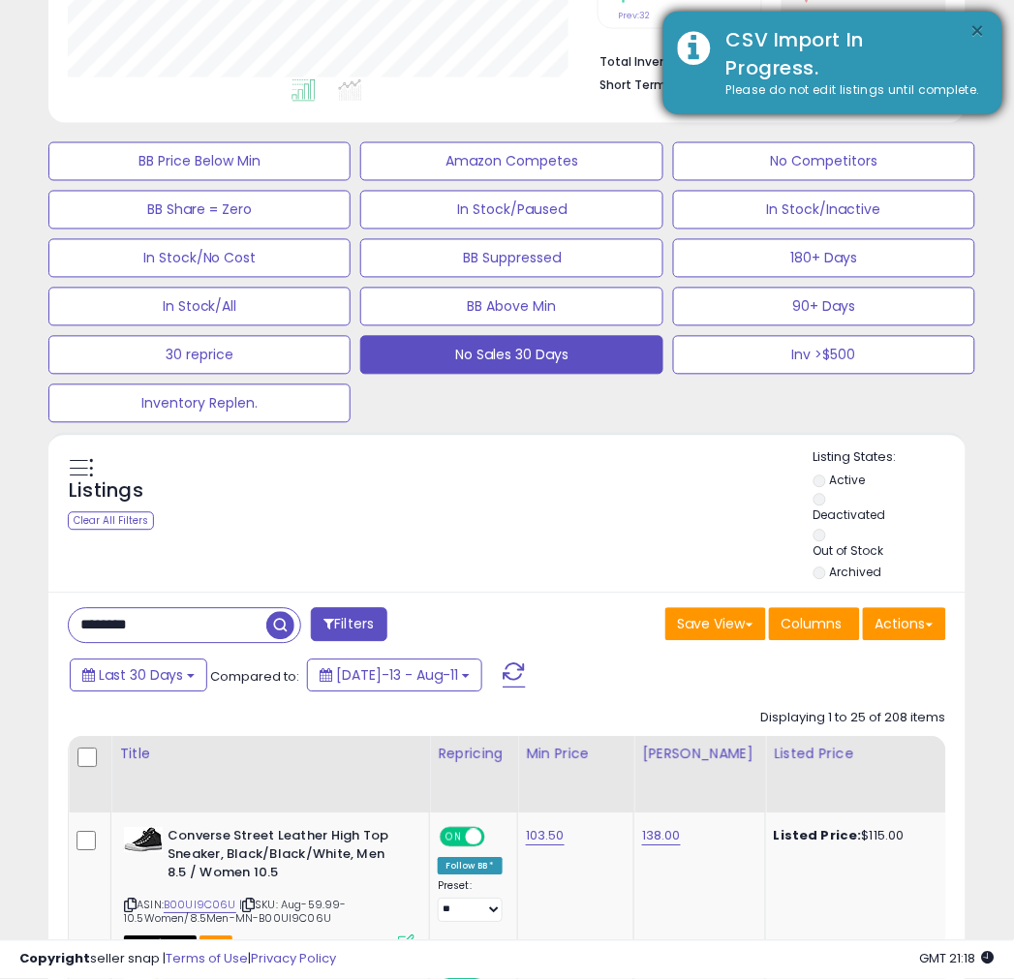
click at [971, 27] on button "×" at bounding box center [977, 31] width 15 height 24
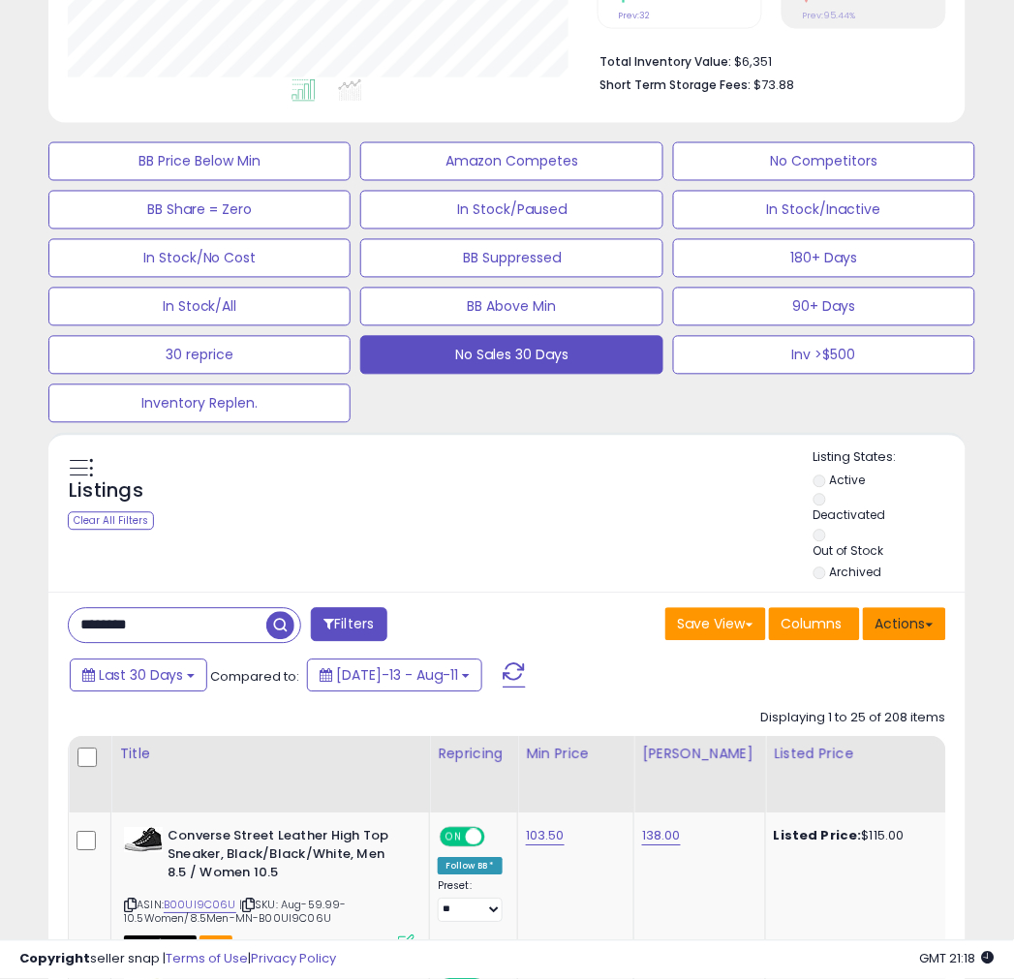
click at [896, 630] on button "Actions" at bounding box center [904, 624] width 83 height 33
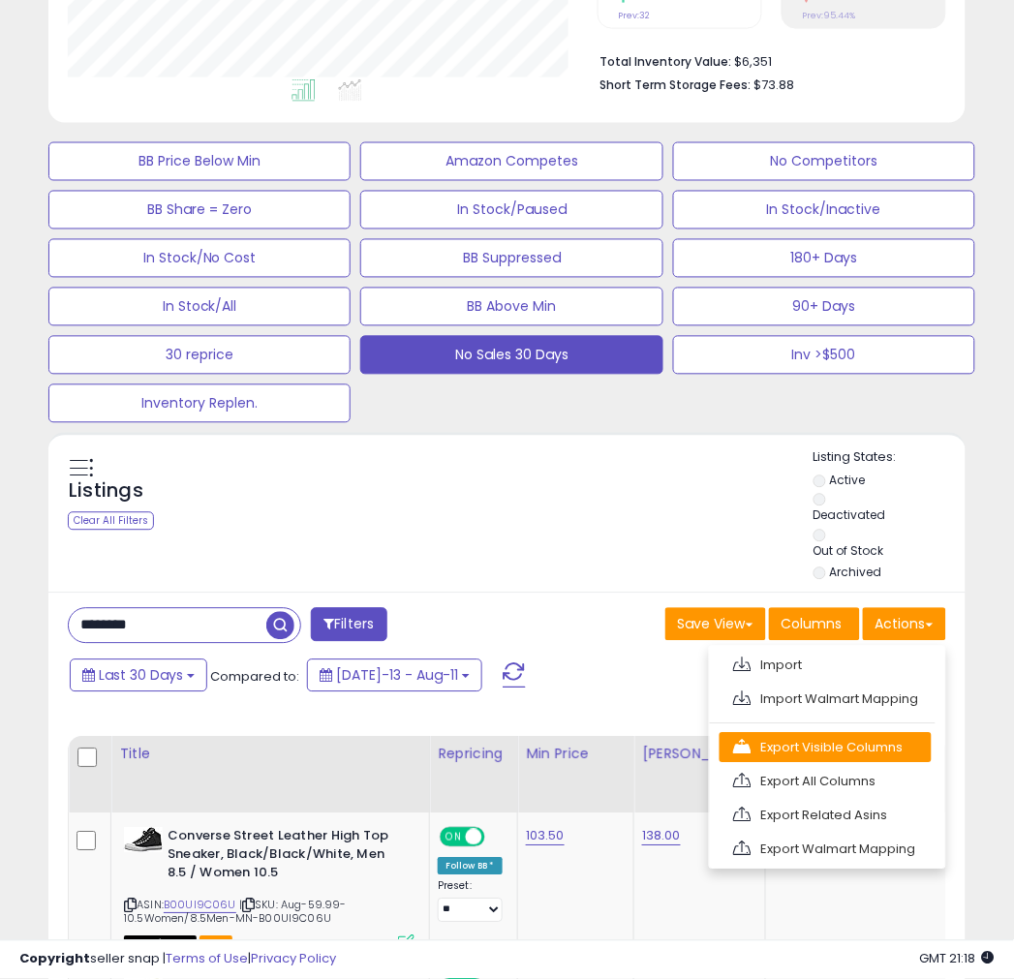
click at [789, 748] on link "Export Visible Columns" at bounding box center [825, 748] width 212 height 30
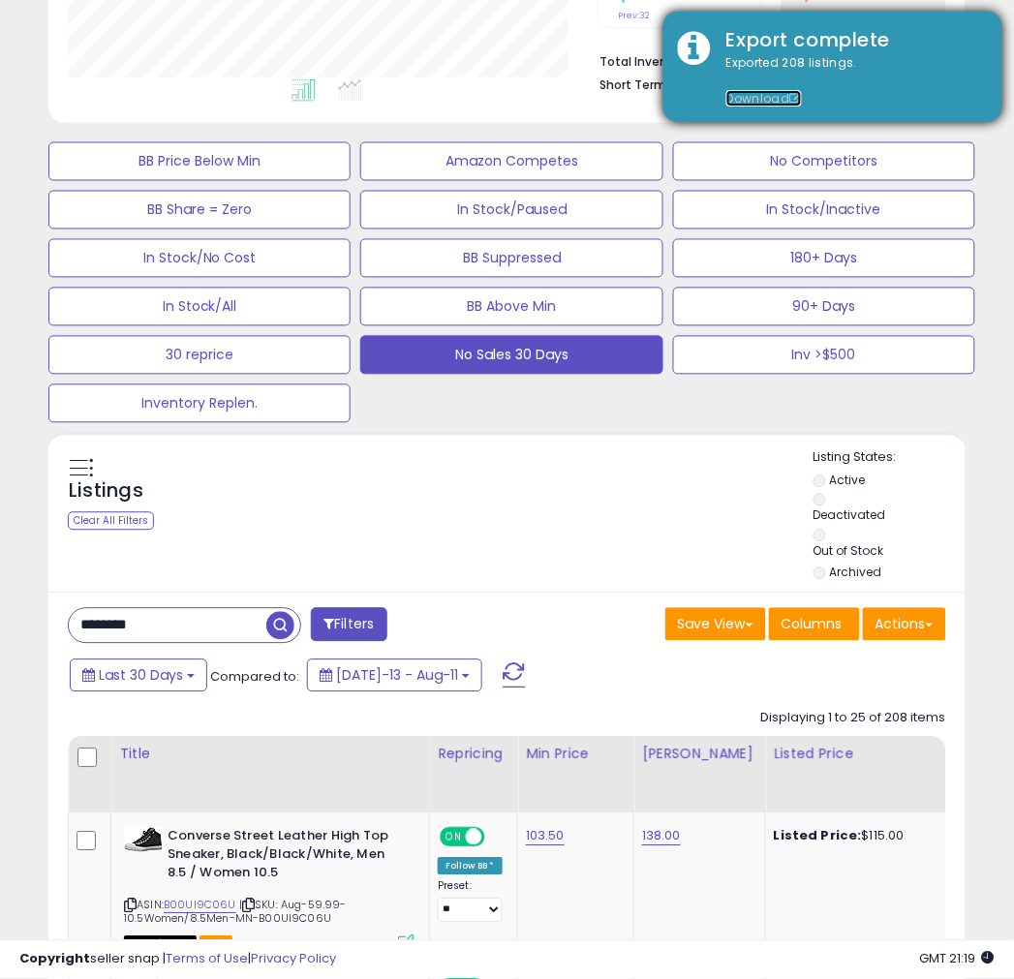
click at [748, 91] on link "Download" at bounding box center [764, 98] width 76 height 16
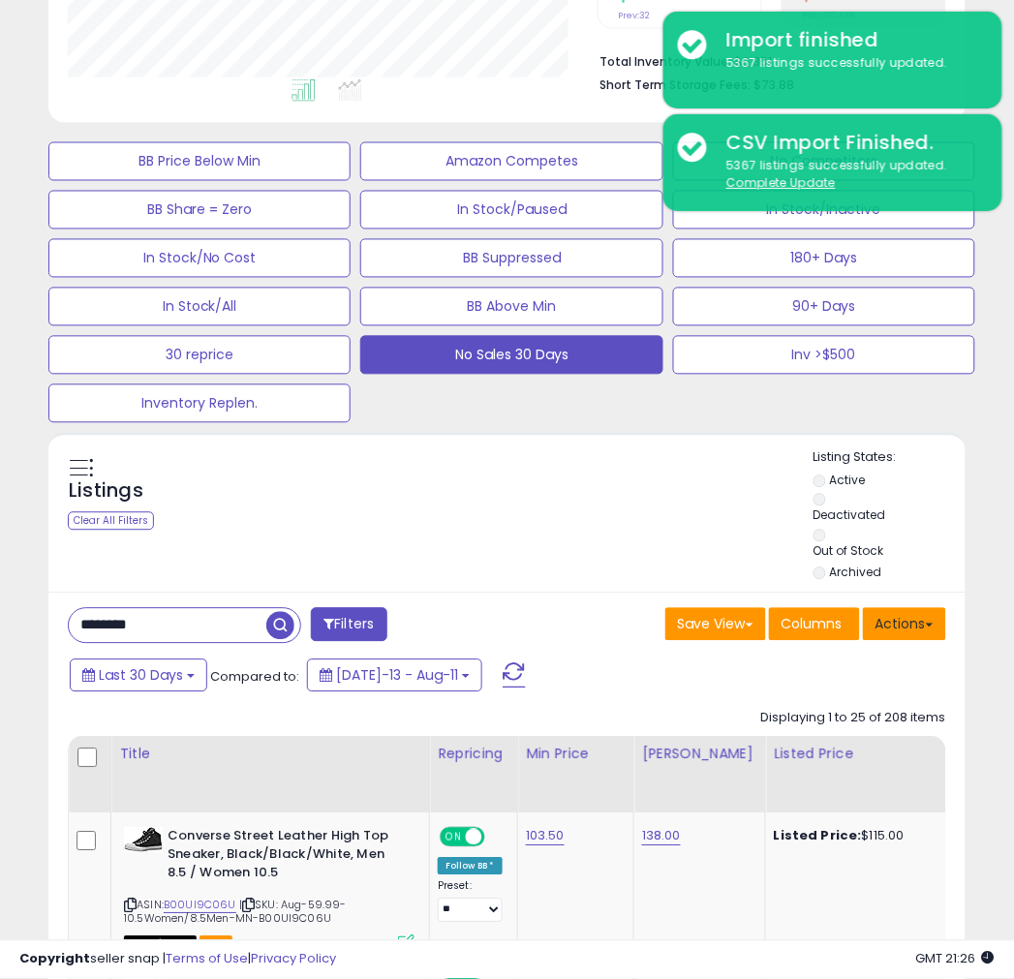
click at [906, 636] on button "Actions" at bounding box center [904, 624] width 83 height 33
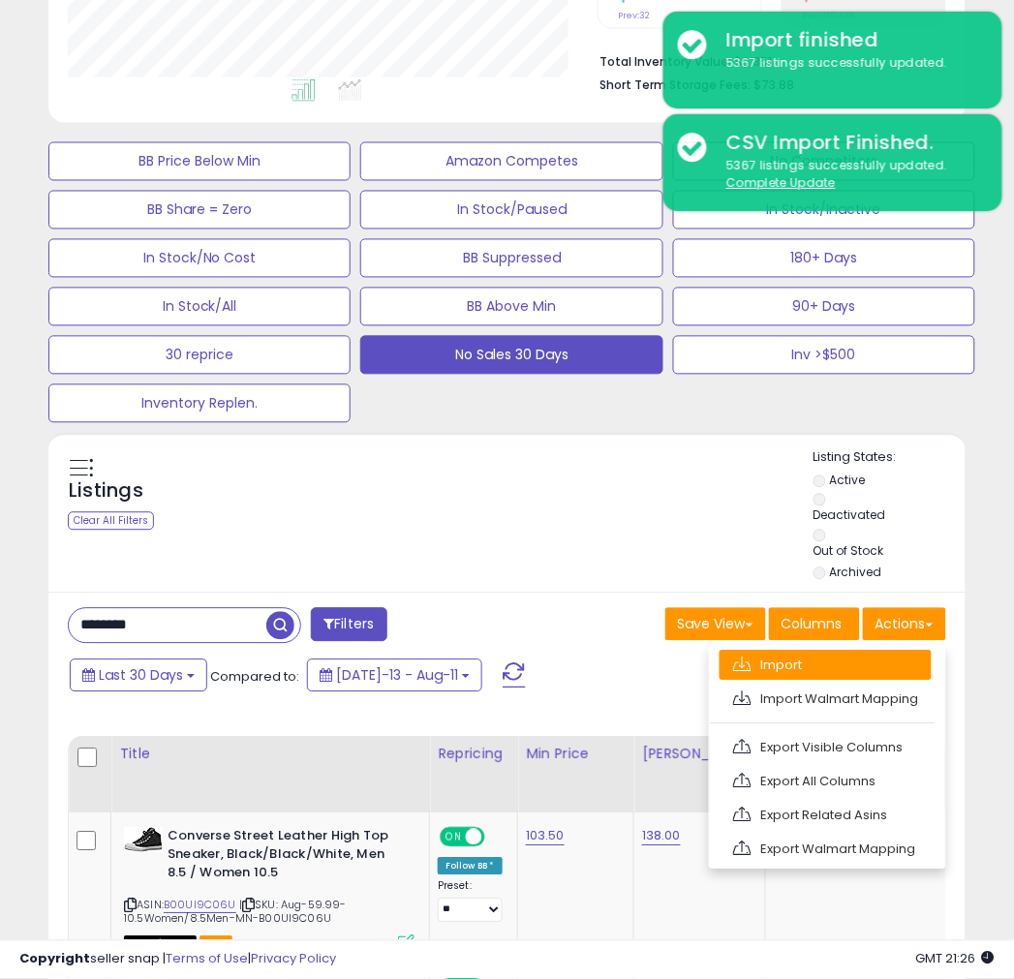
click at [811, 673] on link "Import" at bounding box center [825, 666] width 212 height 30
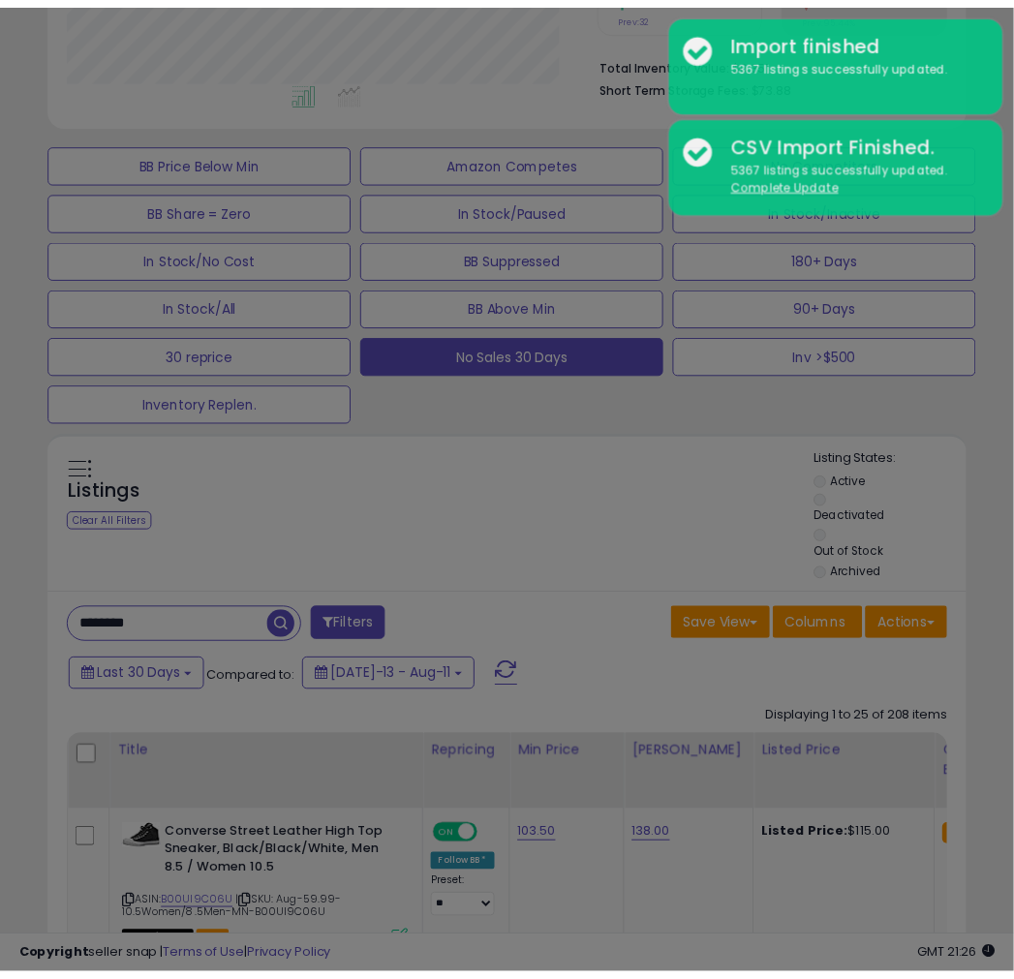
scroll to position [397, 538]
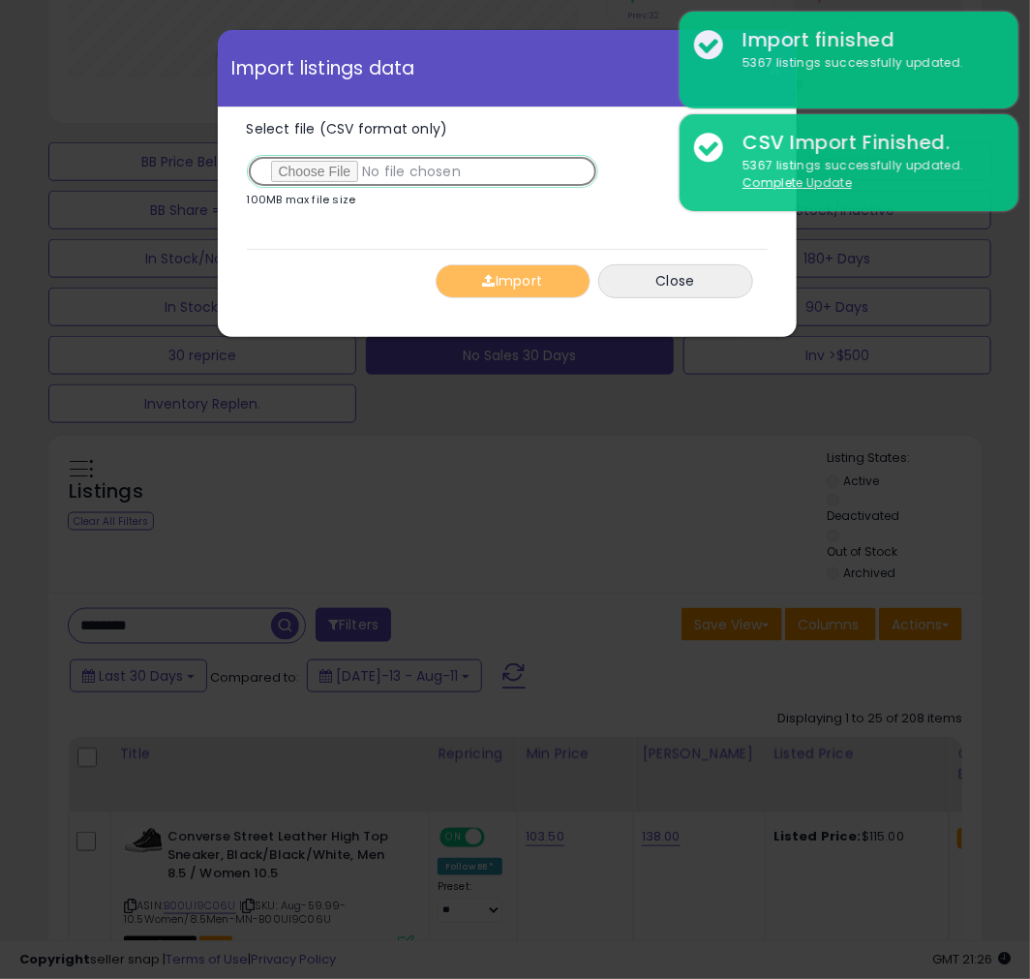
click at [301, 170] on input "Select file (CSV format only)" at bounding box center [423, 171] width 352 height 33
type input "**********"
click at [517, 279] on button "Import" at bounding box center [513, 281] width 155 height 34
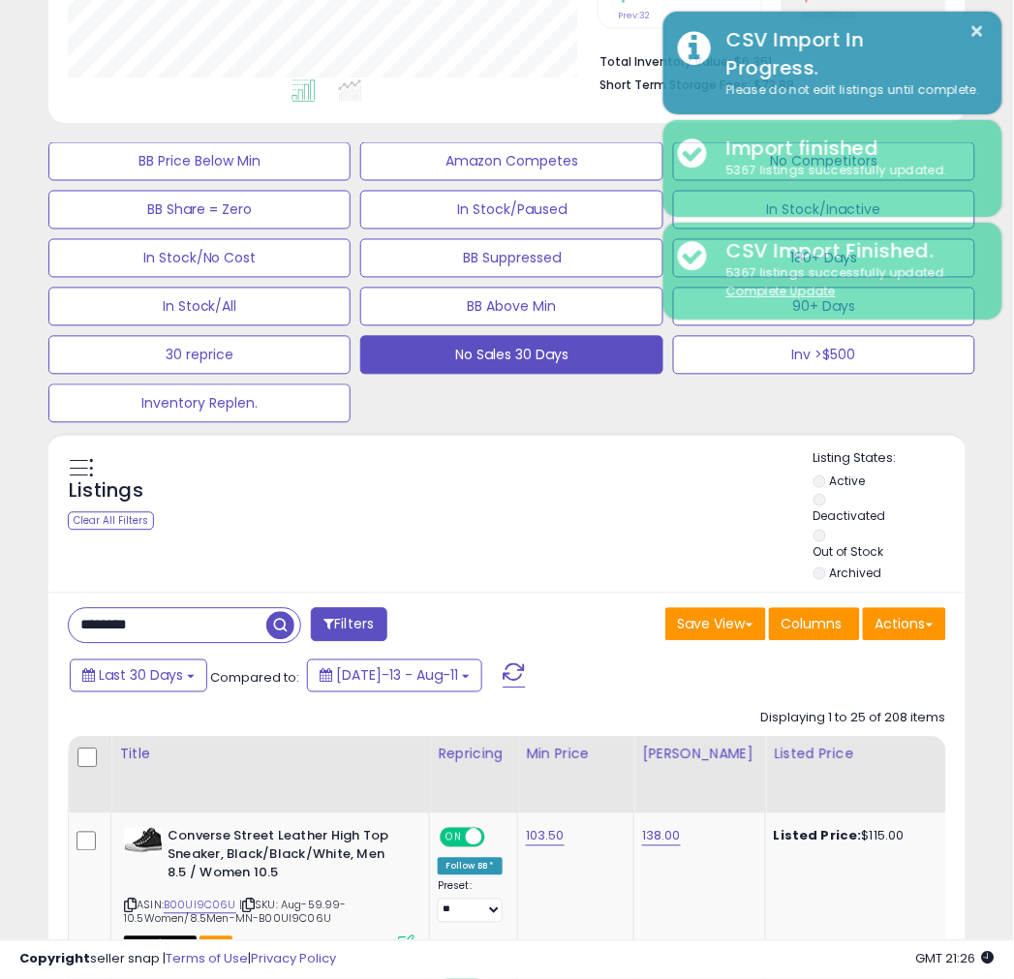
scroll to position [967973, 967841]
